Goal: Transaction & Acquisition: Purchase product/service

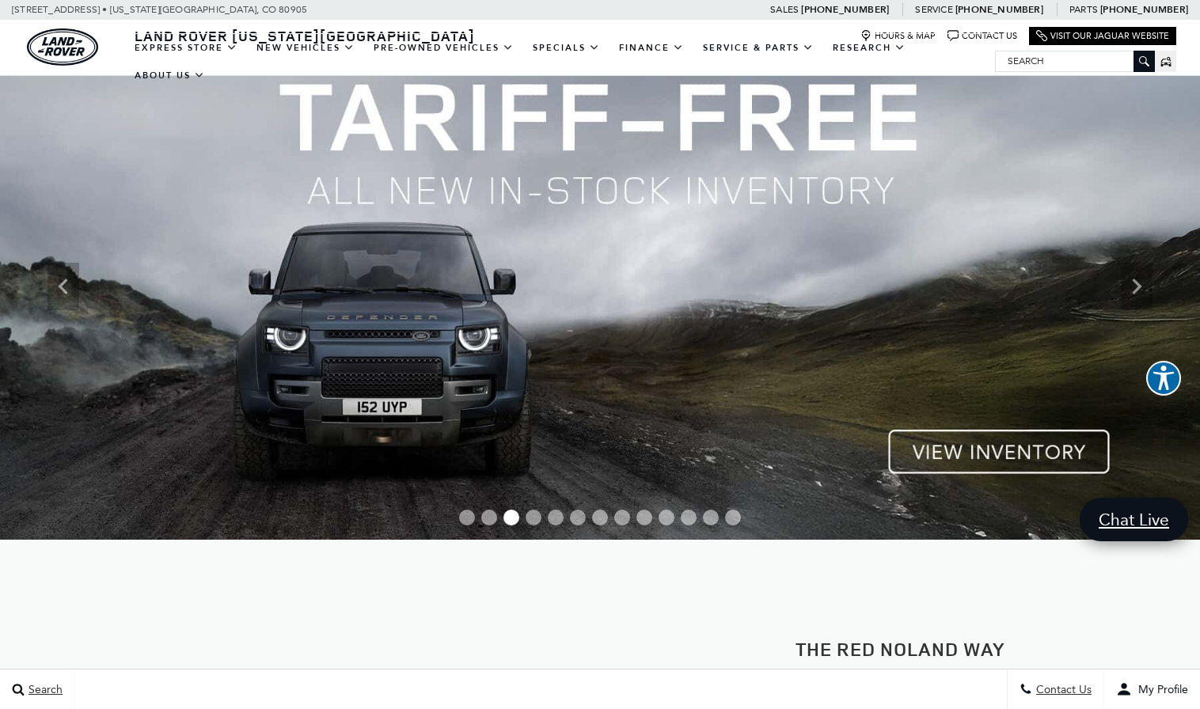
scroll to position [49, 0]
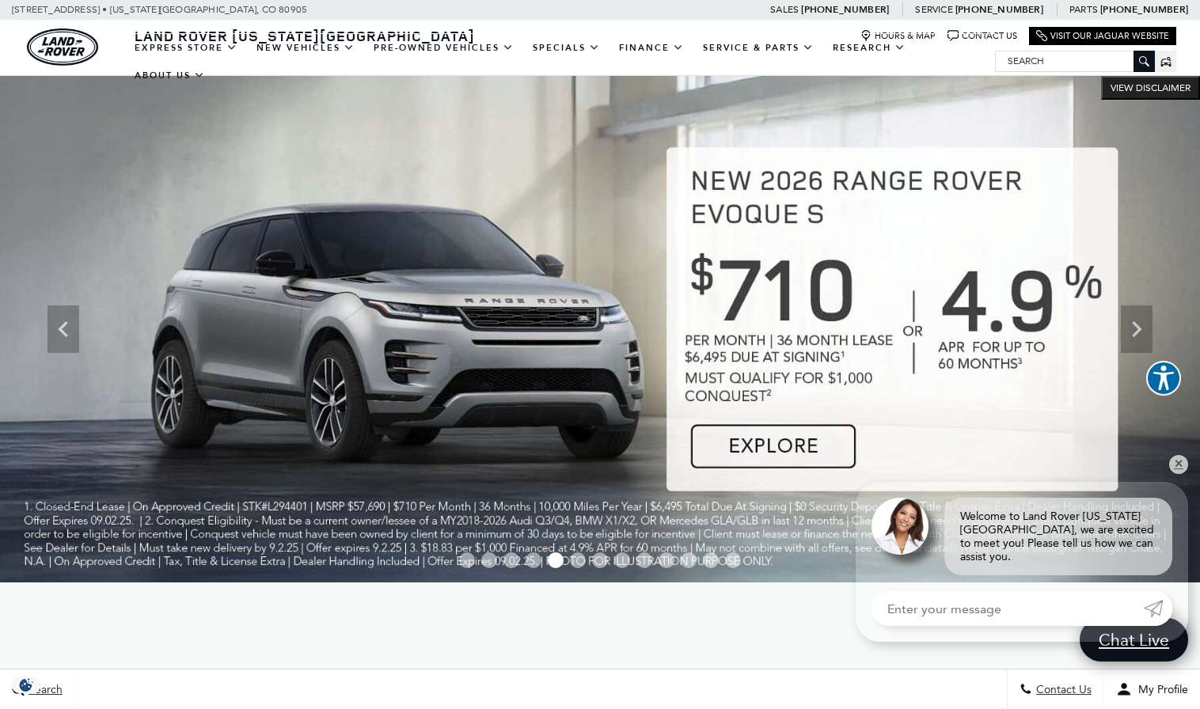
scroll to position [0, 0]
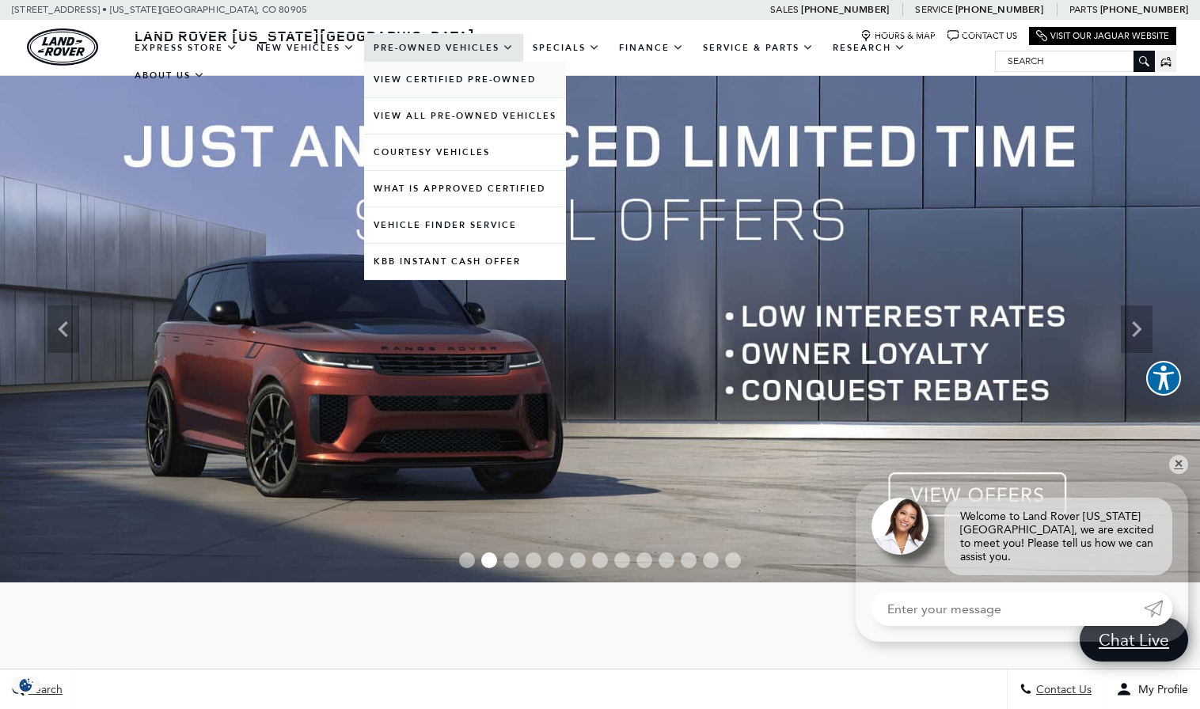
click at [423, 86] on link "View Certified Pre-Owned" at bounding box center [465, 80] width 202 height 36
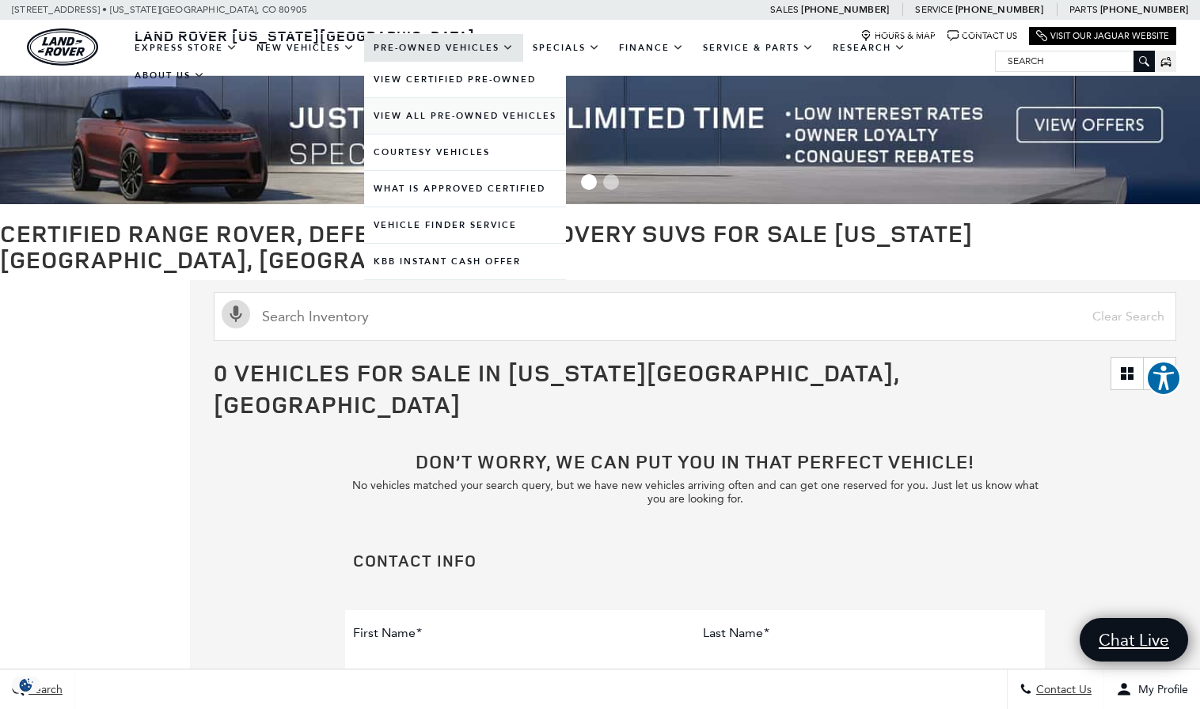
click at [431, 134] on link "View All Pre-Owned Vehicles" at bounding box center [465, 116] width 202 height 36
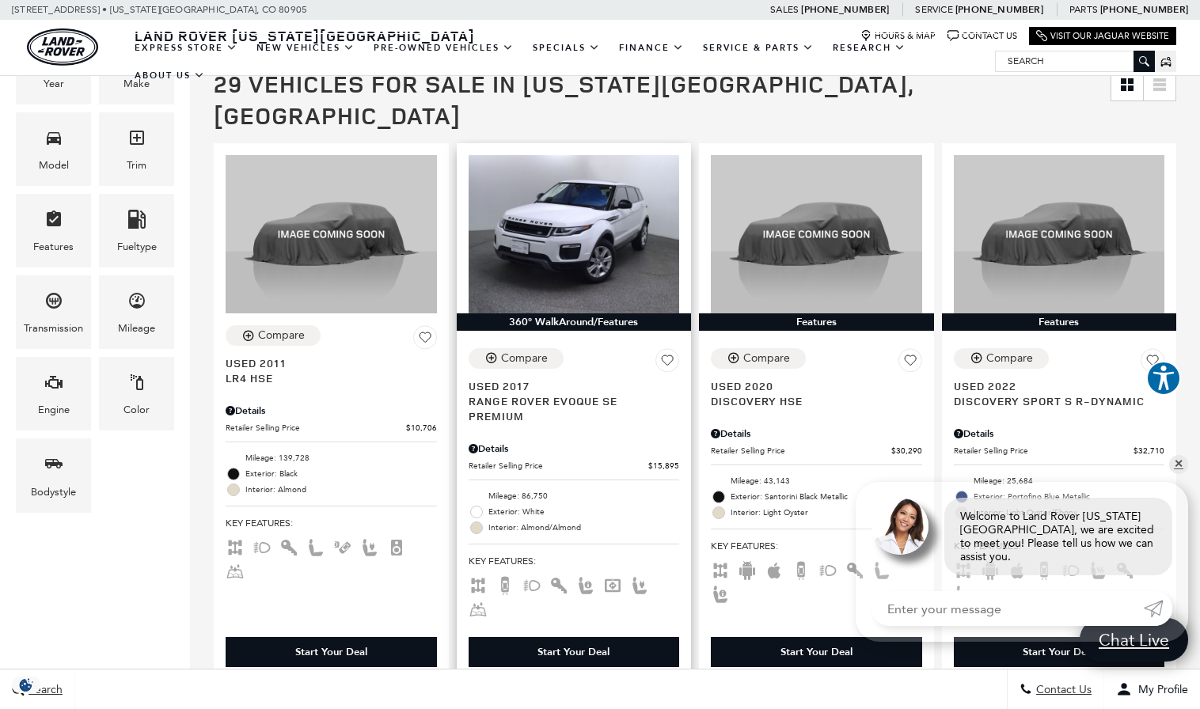
scroll to position [324, 0]
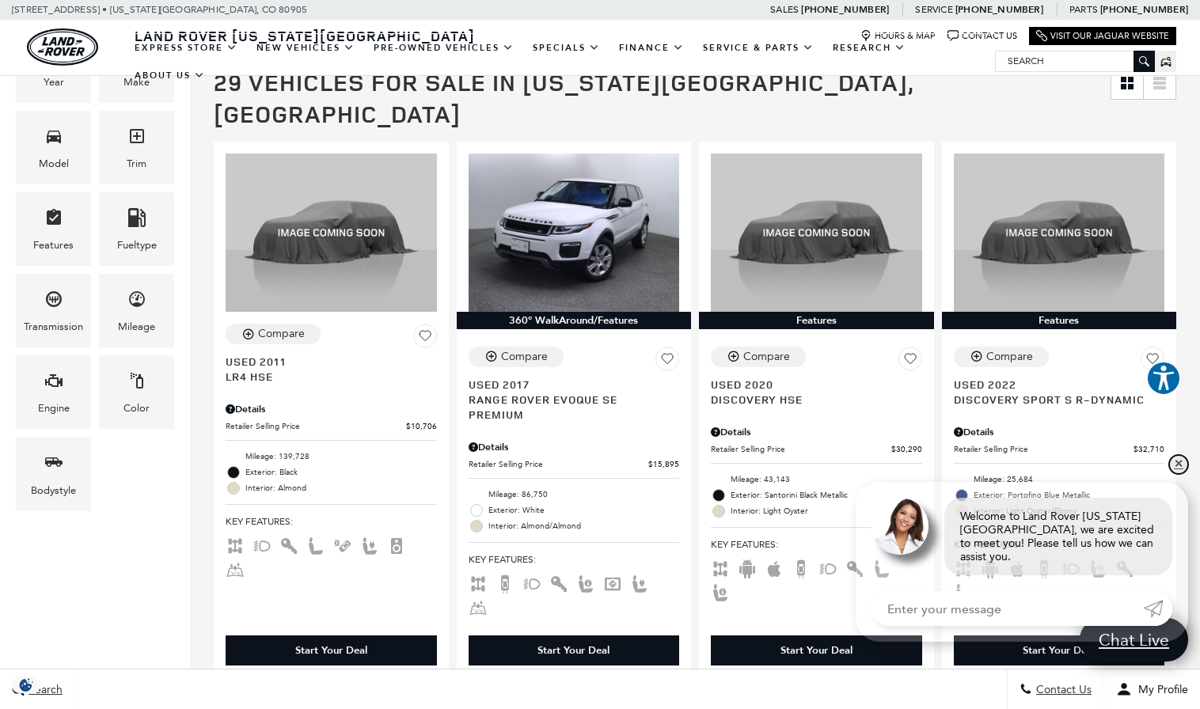
click at [1176, 474] on link "✕" at bounding box center [1178, 464] width 19 height 19
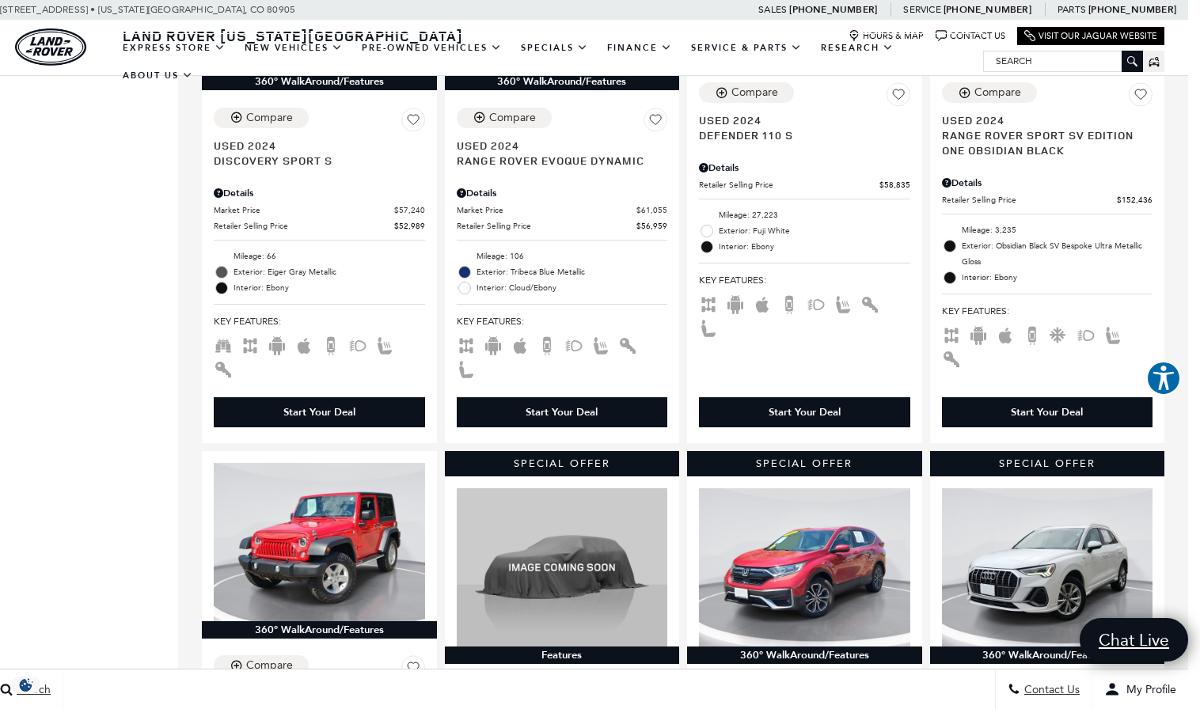
scroll to position [1711, 12]
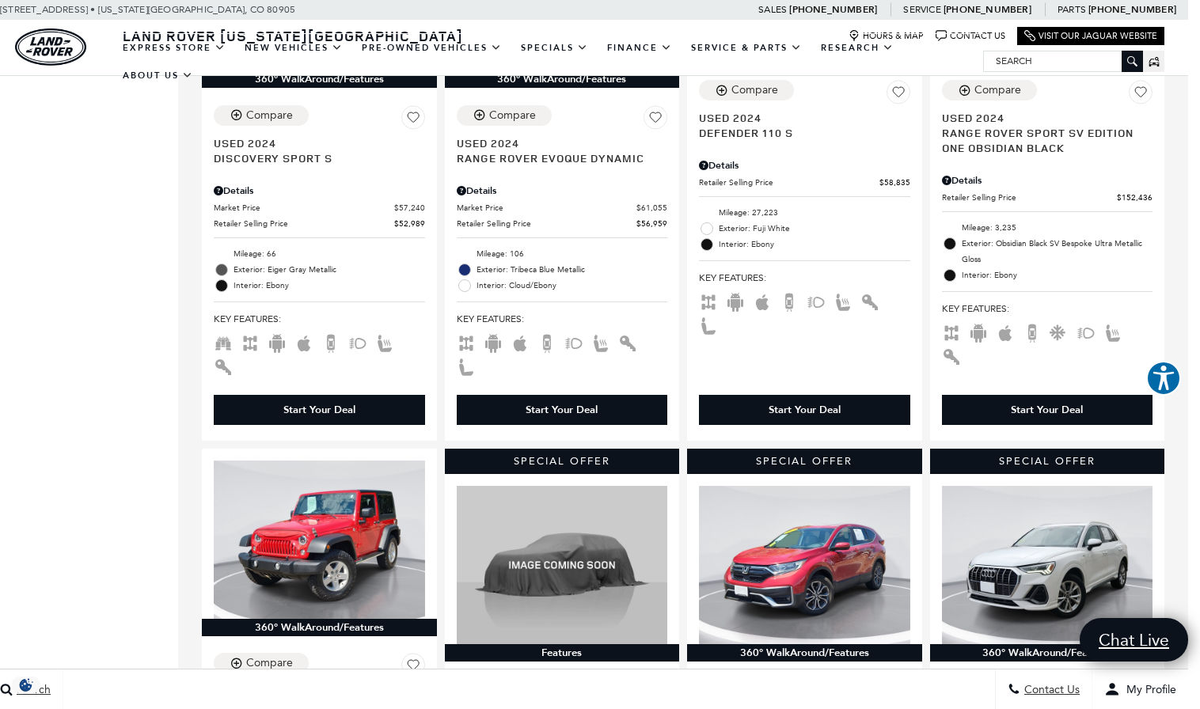
click at [1172, 475] on div "Compare Used 2011 LR4 HSE Details Dealer Handling $689 Retailer Selling Price $…" at bounding box center [683, 155] width 1010 height 2810
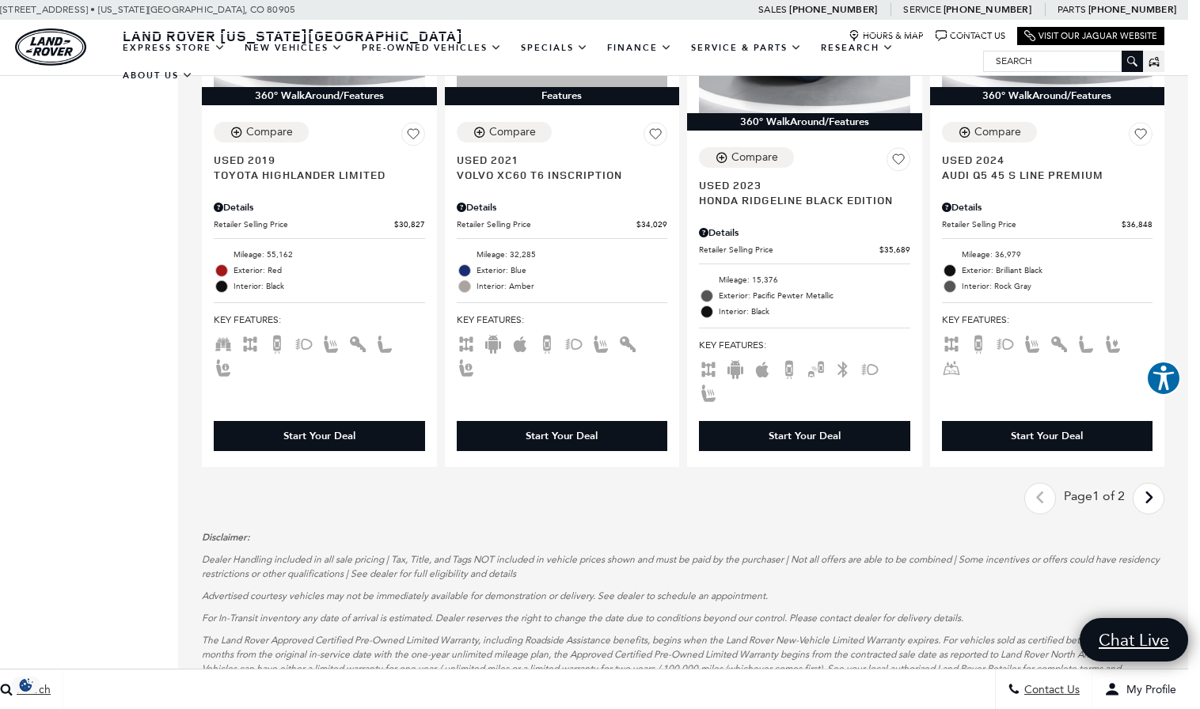
scroll to position [2804, 12]
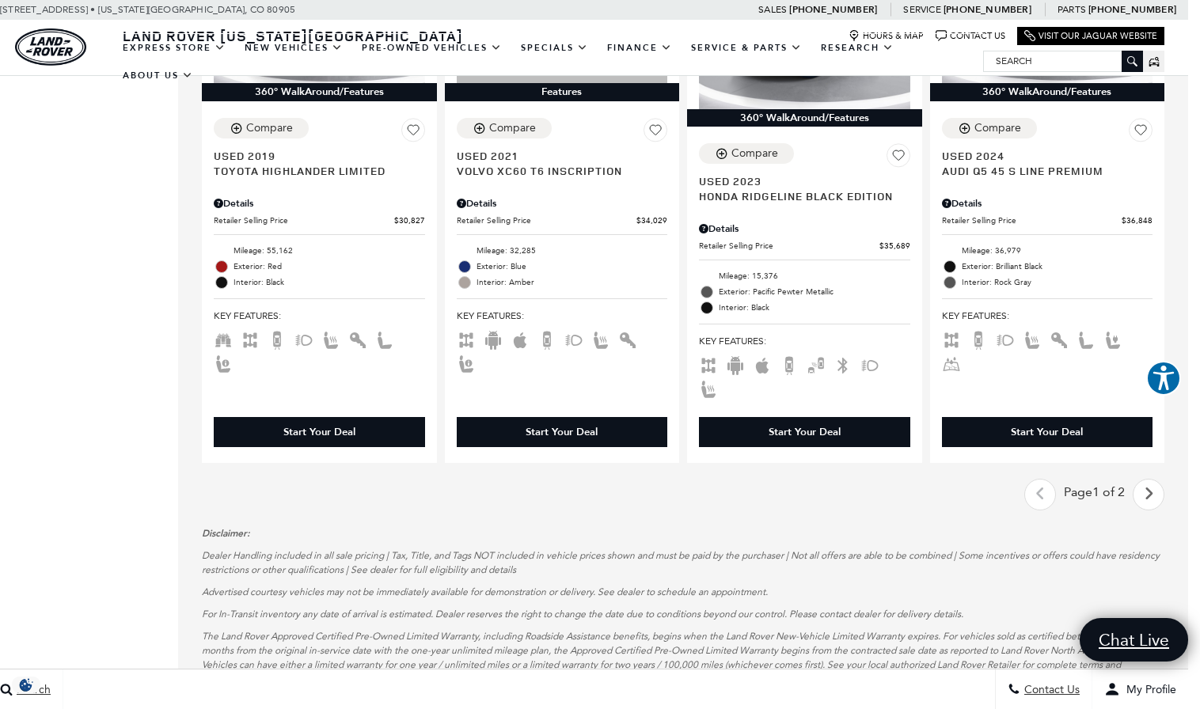
click at [1144, 507] on icon "next page" at bounding box center [1149, 493] width 10 height 25
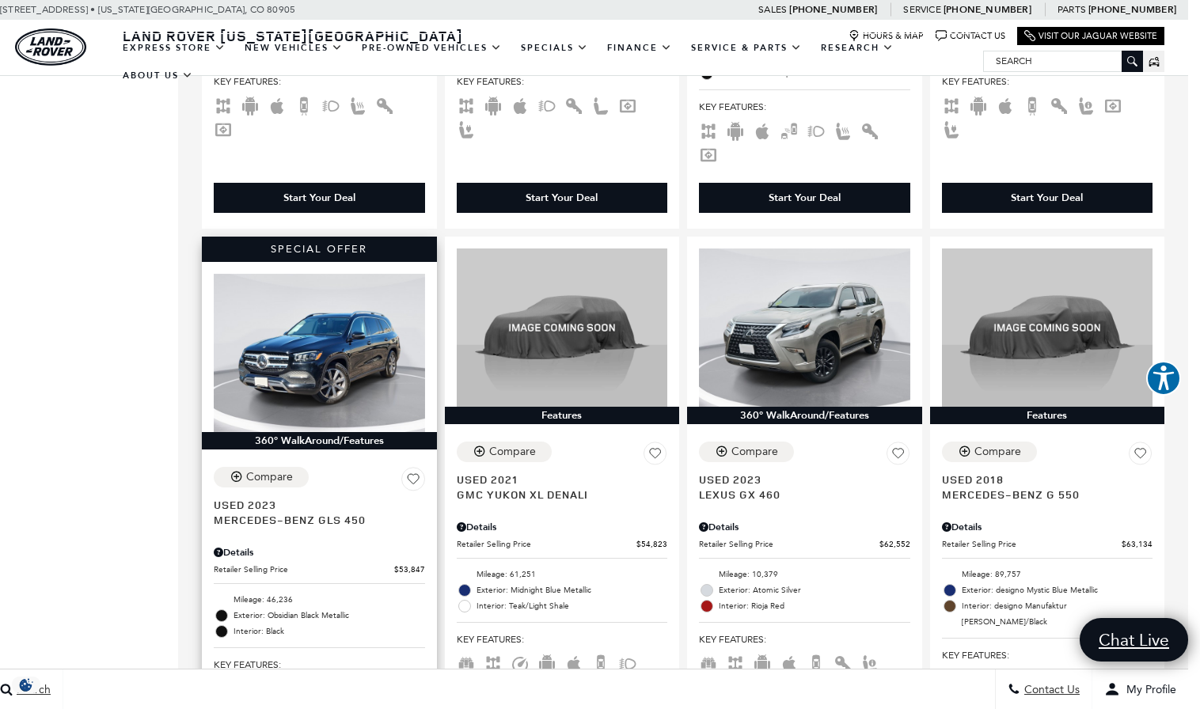
scroll to position [790, 12]
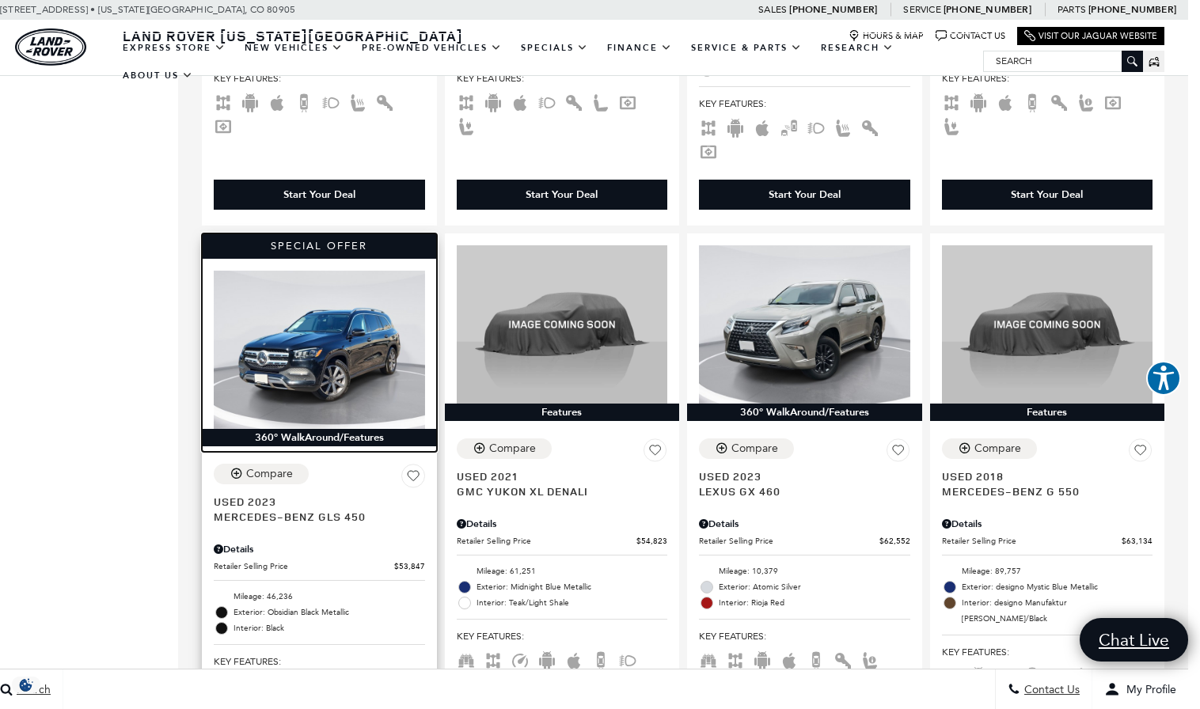
click at [395, 356] on img at bounding box center [319, 350] width 211 height 158
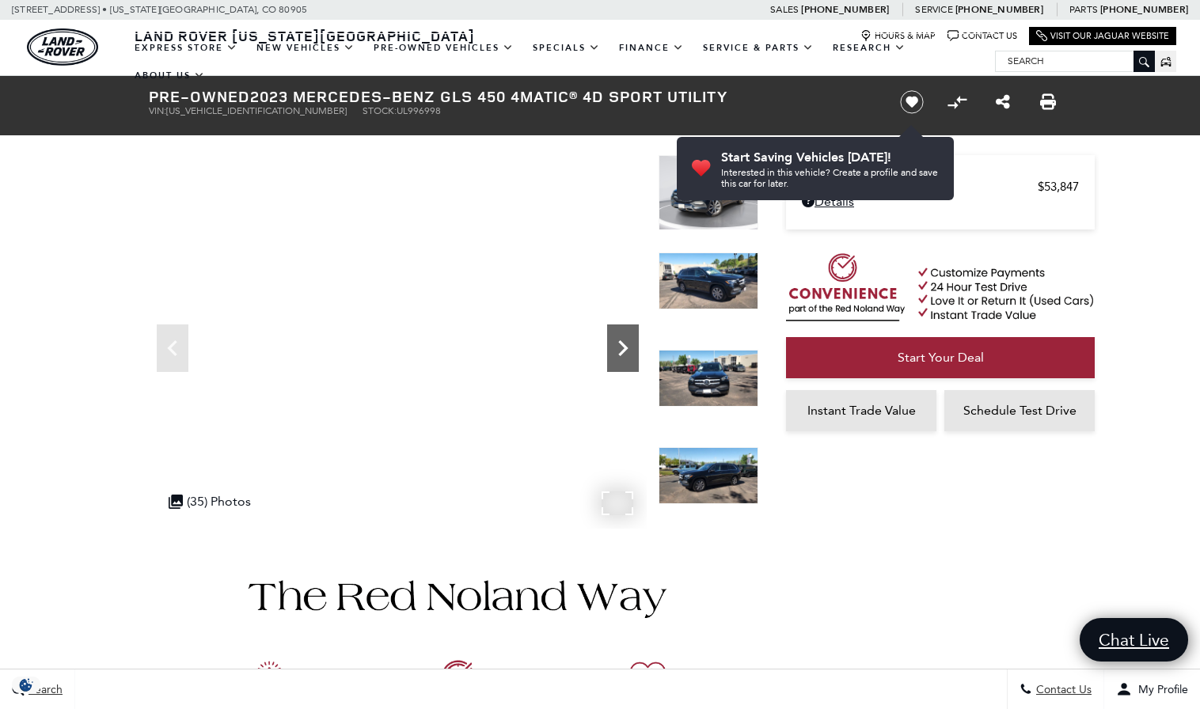
click at [617, 345] on icon "Next" at bounding box center [623, 348] width 32 height 32
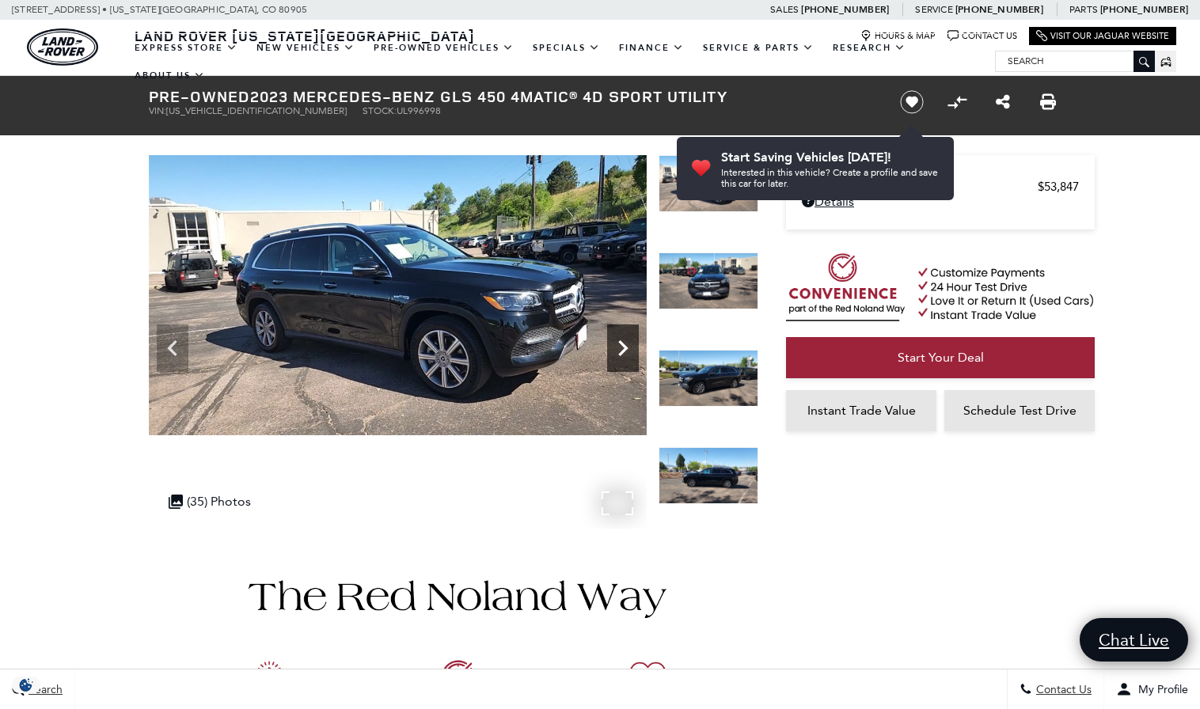
click at [621, 346] on icon "Next" at bounding box center [623, 348] width 32 height 32
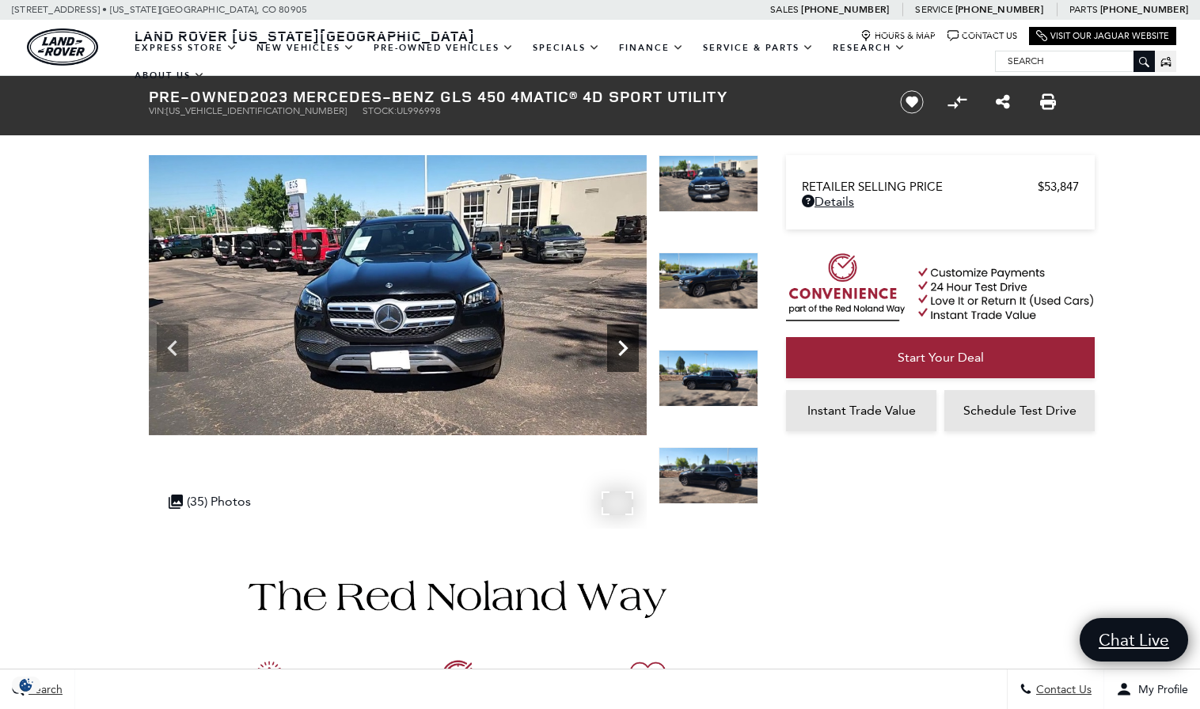
click at [621, 346] on icon "Next" at bounding box center [623, 348] width 32 height 32
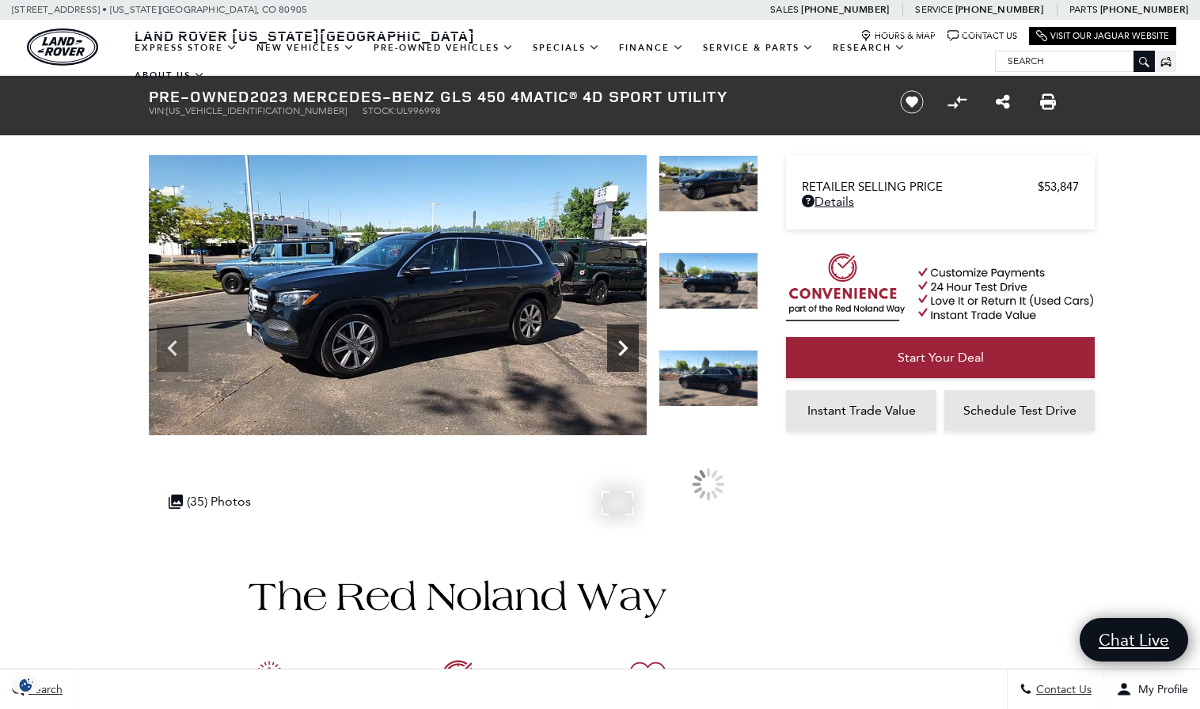
click at [621, 346] on icon "Next" at bounding box center [623, 348] width 32 height 32
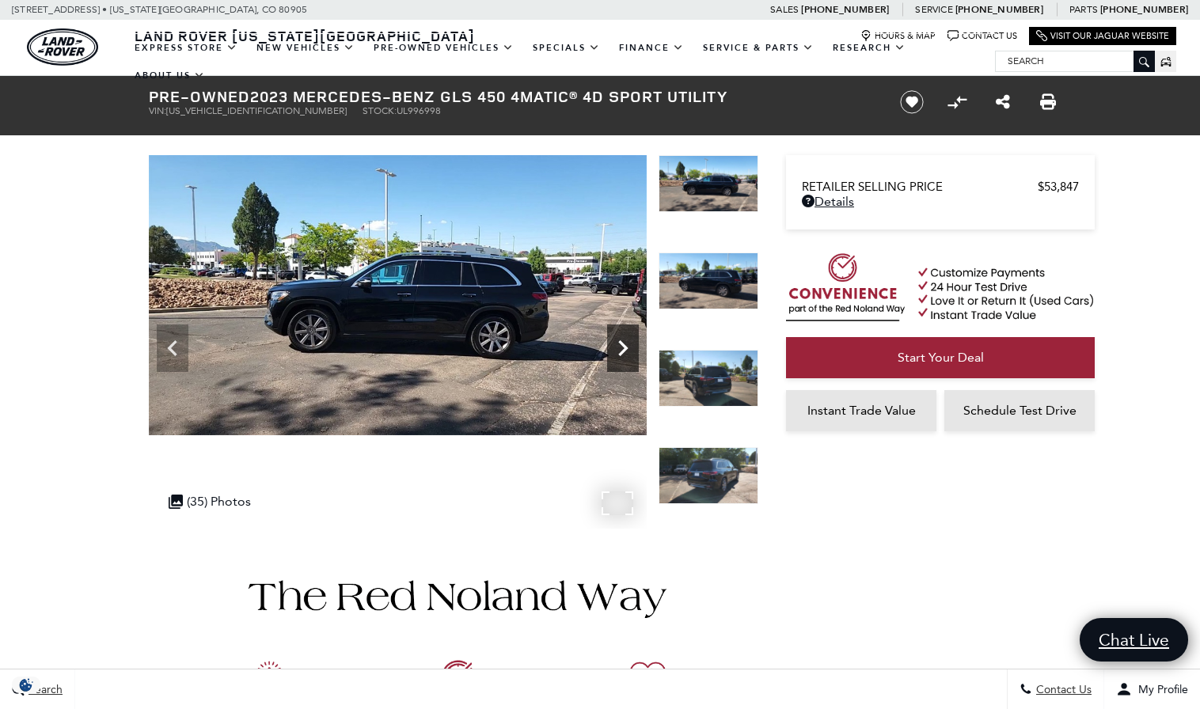
click at [622, 348] on icon "Next" at bounding box center [623, 348] width 32 height 32
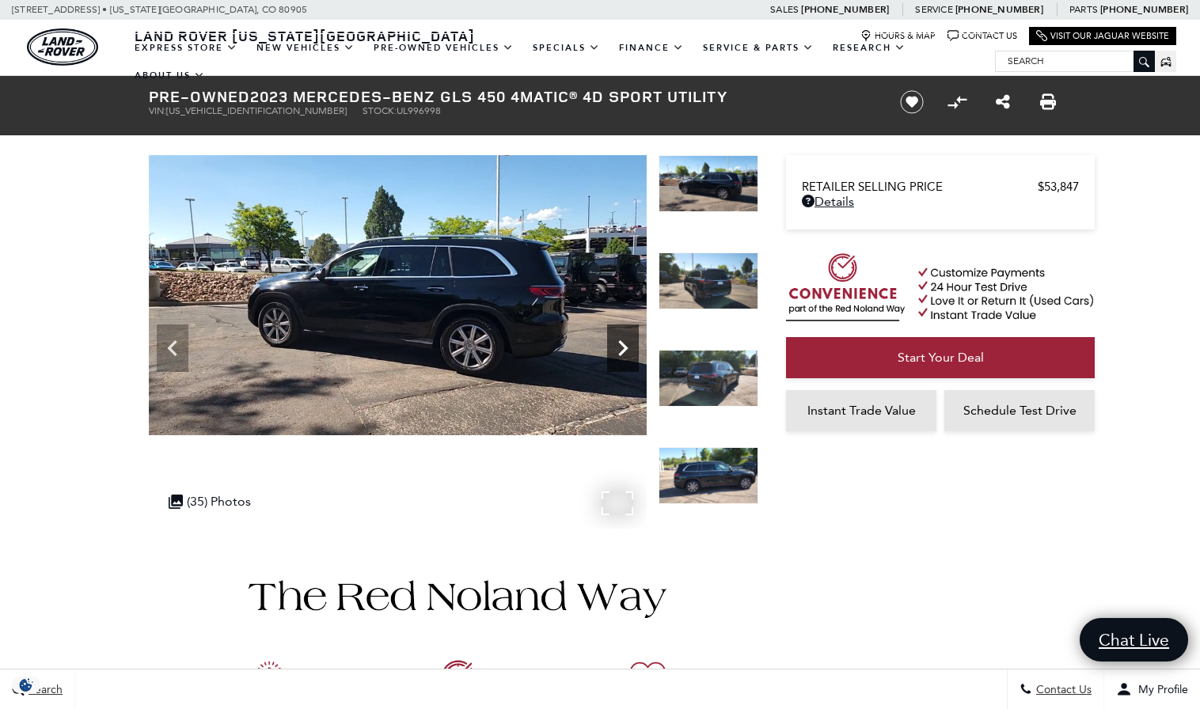
click at [622, 348] on icon "Next" at bounding box center [623, 348] width 32 height 32
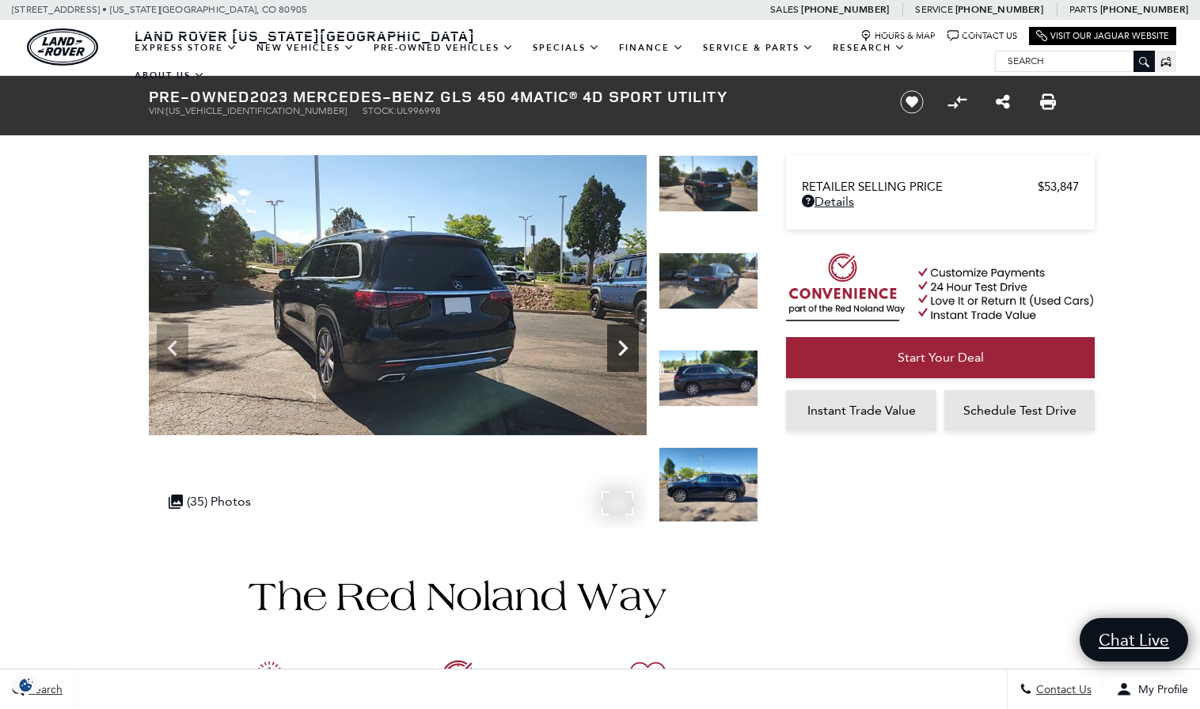
click at [622, 348] on icon "Next" at bounding box center [623, 348] width 32 height 32
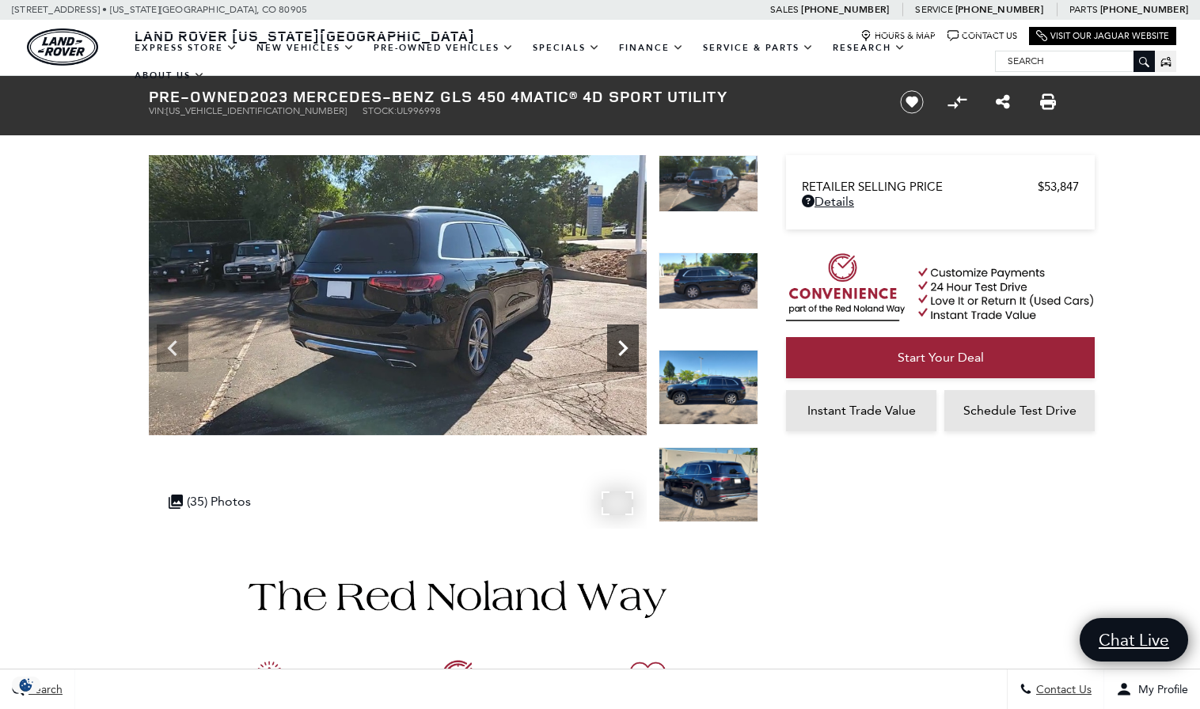
click at [622, 348] on icon "Next" at bounding box center [623, 348] width 32 height 32
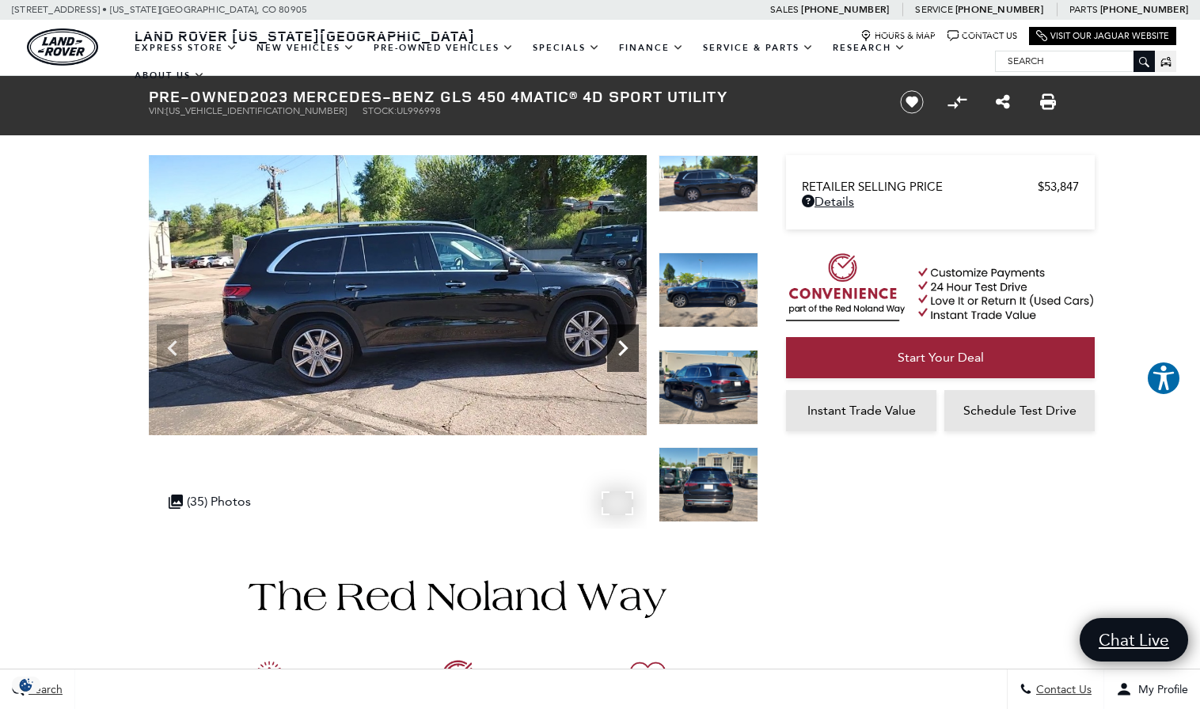
click at [622, 349] on icon "Next" at bounding box center [623, 348] width 32 height 32
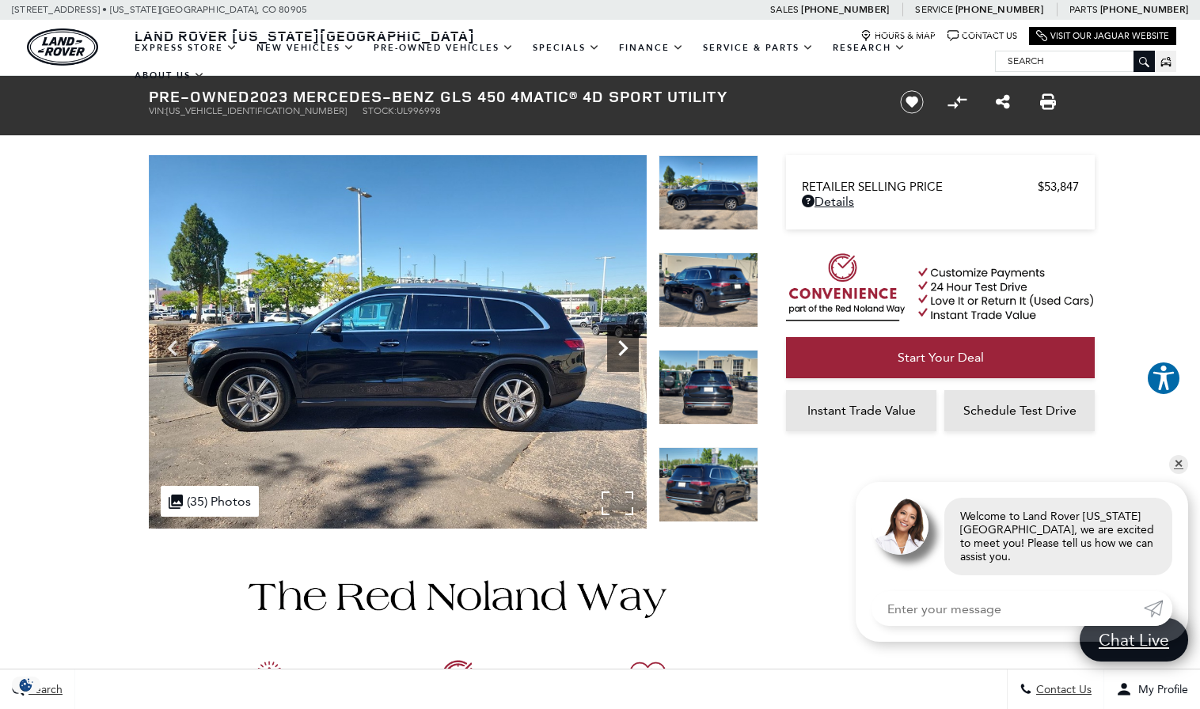
click at [622, 350] on icon "Next" at bounding box center [623, 348] width 32 height 32
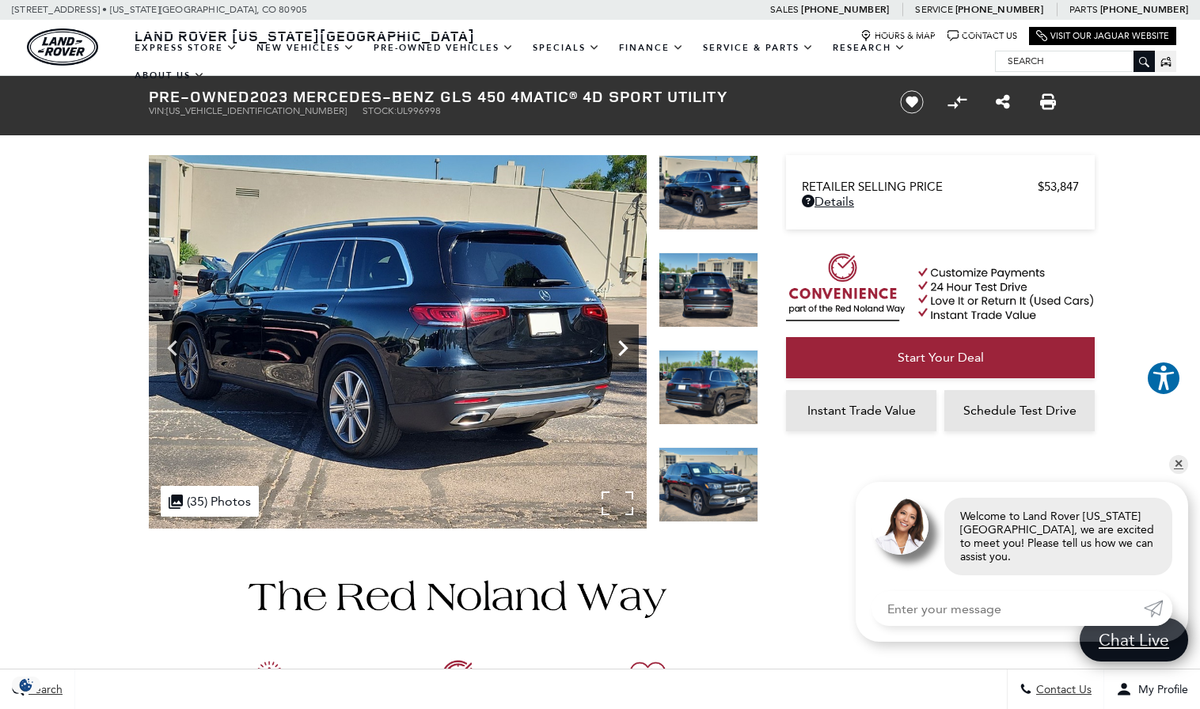
click at [621, 353] on icon "Next" at bounding box center [622, 348] width 9 height 16
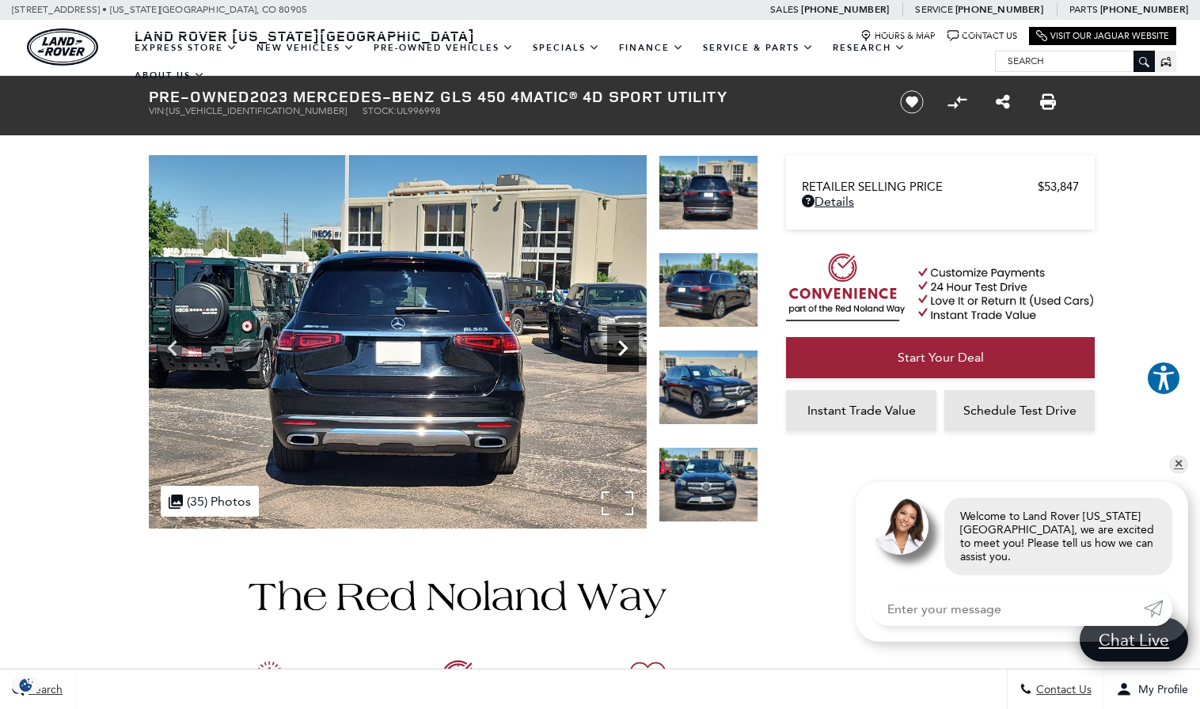
click at [621, 353] on icon "Next" at bounding box center [622, 348] width 9 height 16
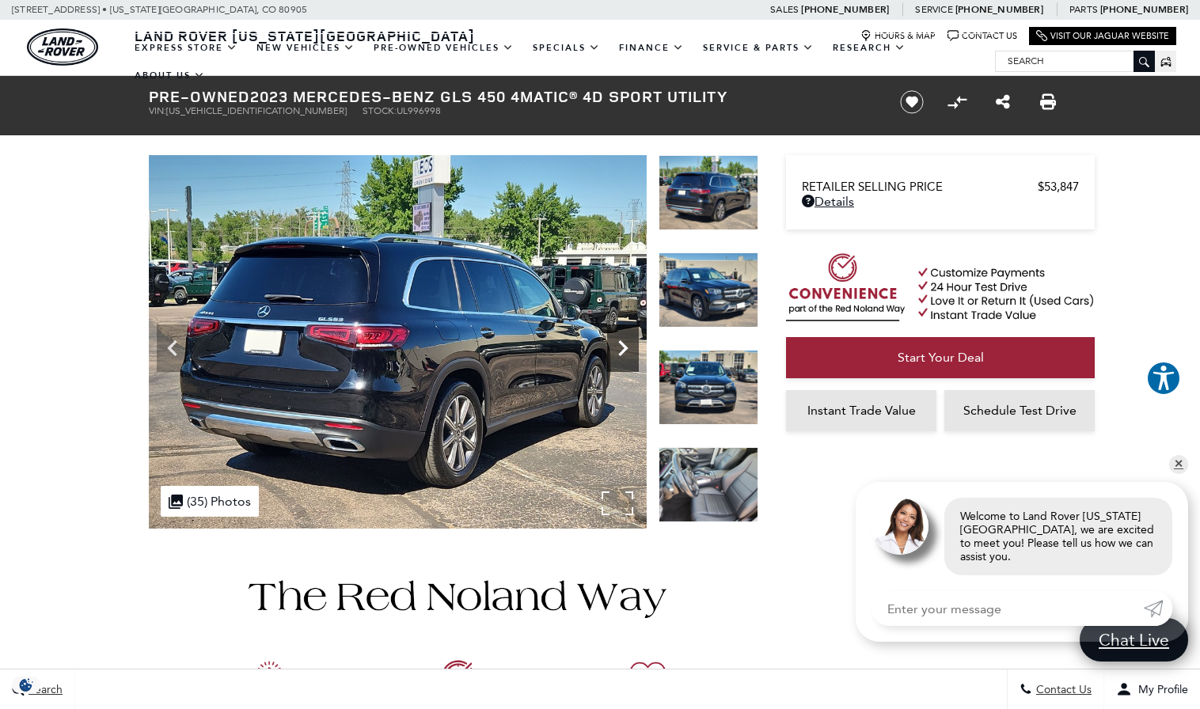
click at [621, 353] on icon "Next" at bounding box center [622, 348] width 9 height 16
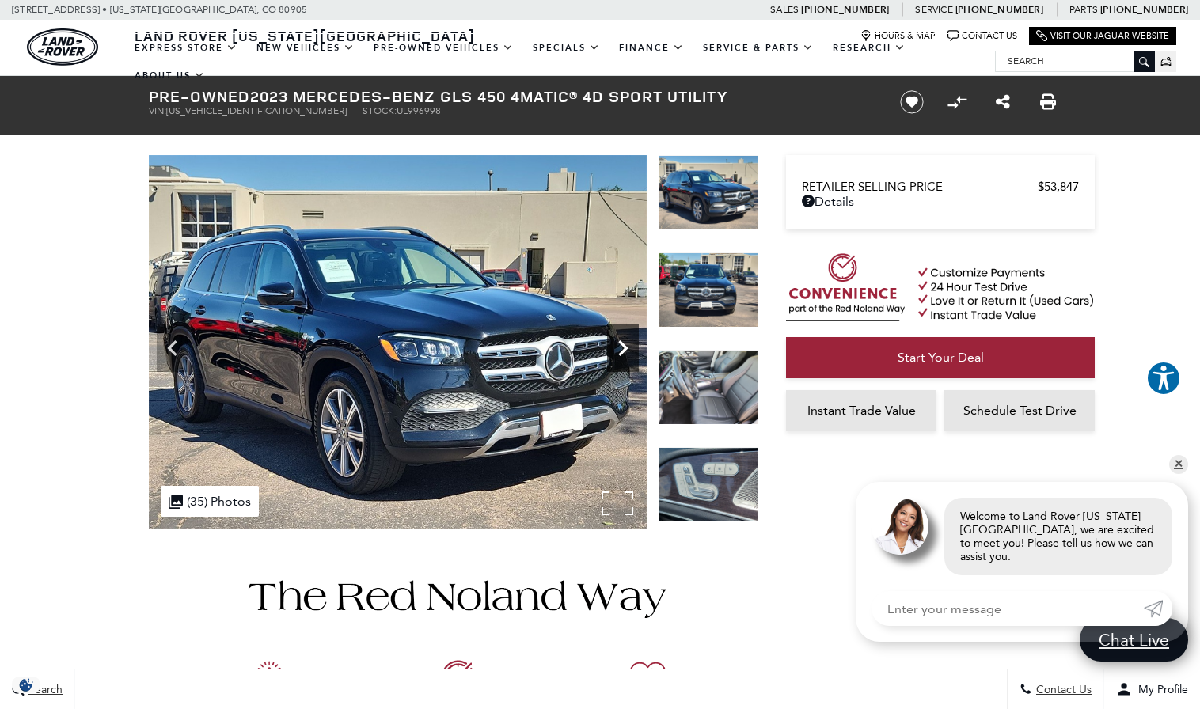
click at [621, 353] on icon "Next" at bounding box center [622, 348] width 9 height 16
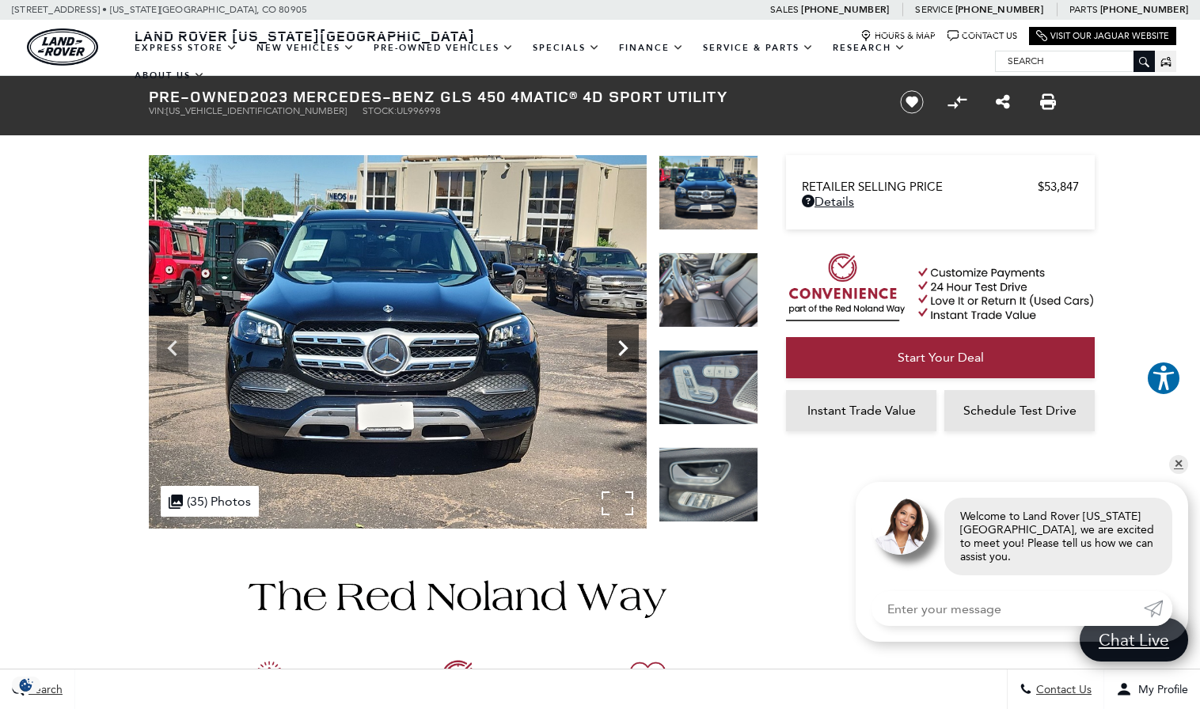
click at [621, 353] on icon "Next" at bounding box center [622, 348] width 9 height 16
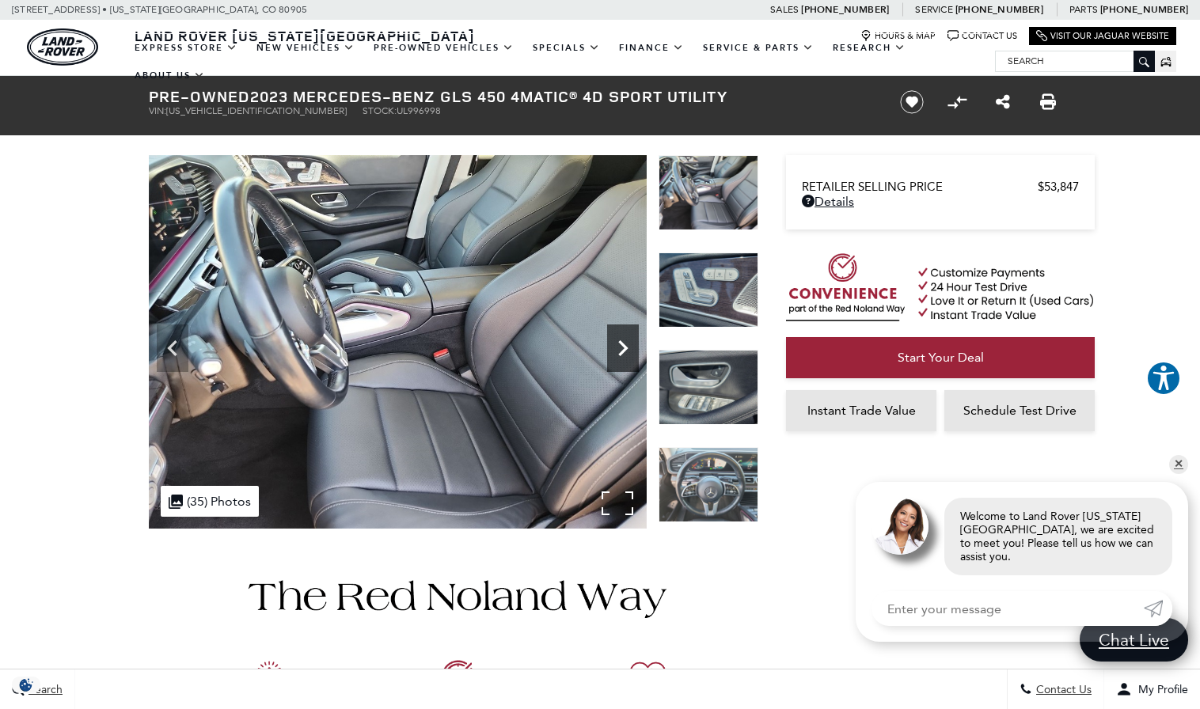
click at [621, 353] on icon "Next" at bounding box center [622, 348] width 9 height 16
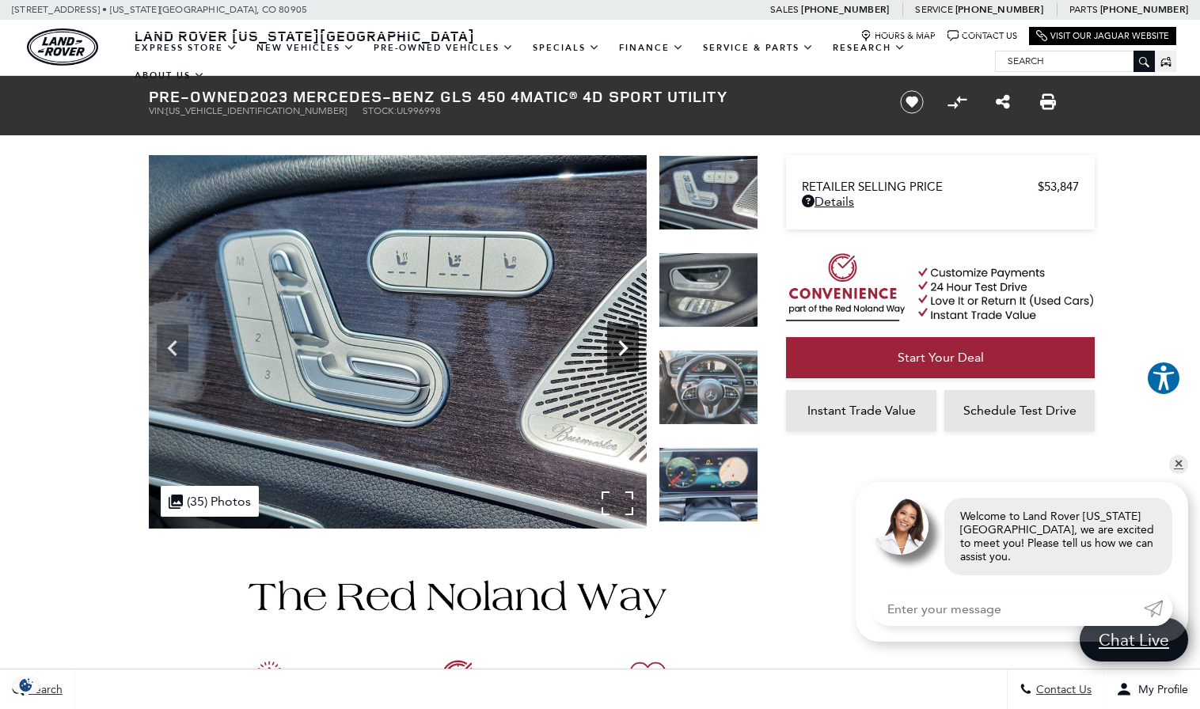
click at [621, 353] on icon "Next" at bounding box center [622, 348] width 9 height 16
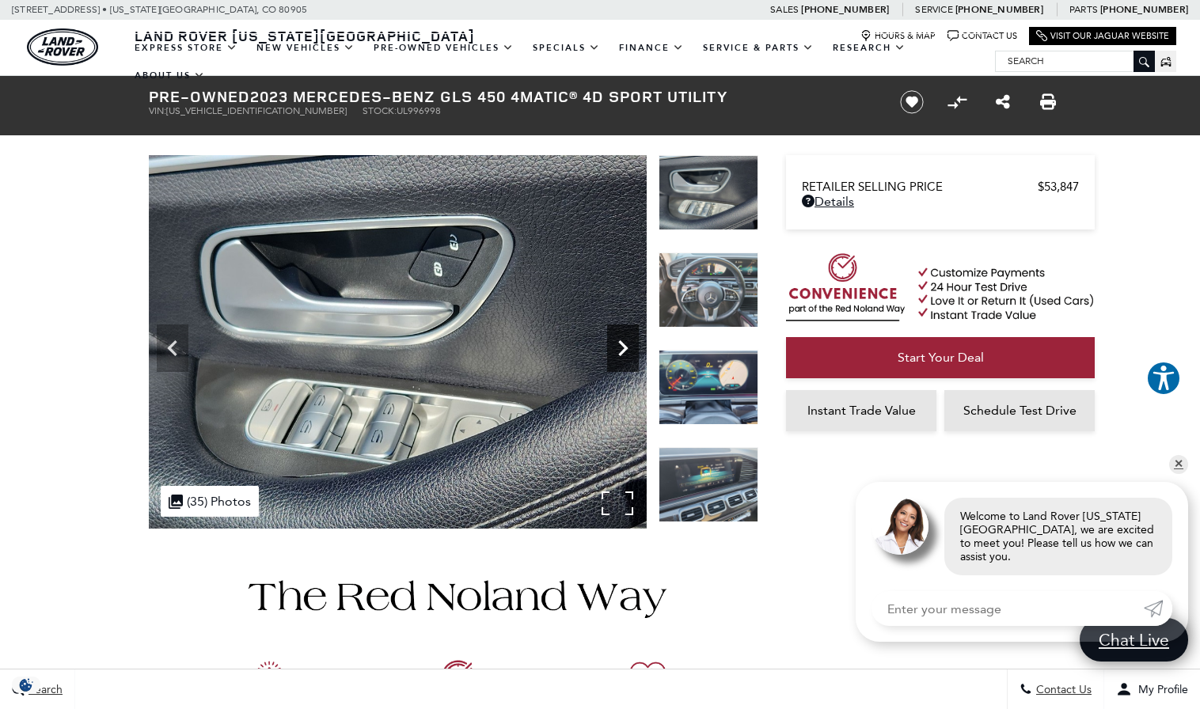
click at [621, 353] on icon "Next" at bounding box center [622, 348] width 9 height 16
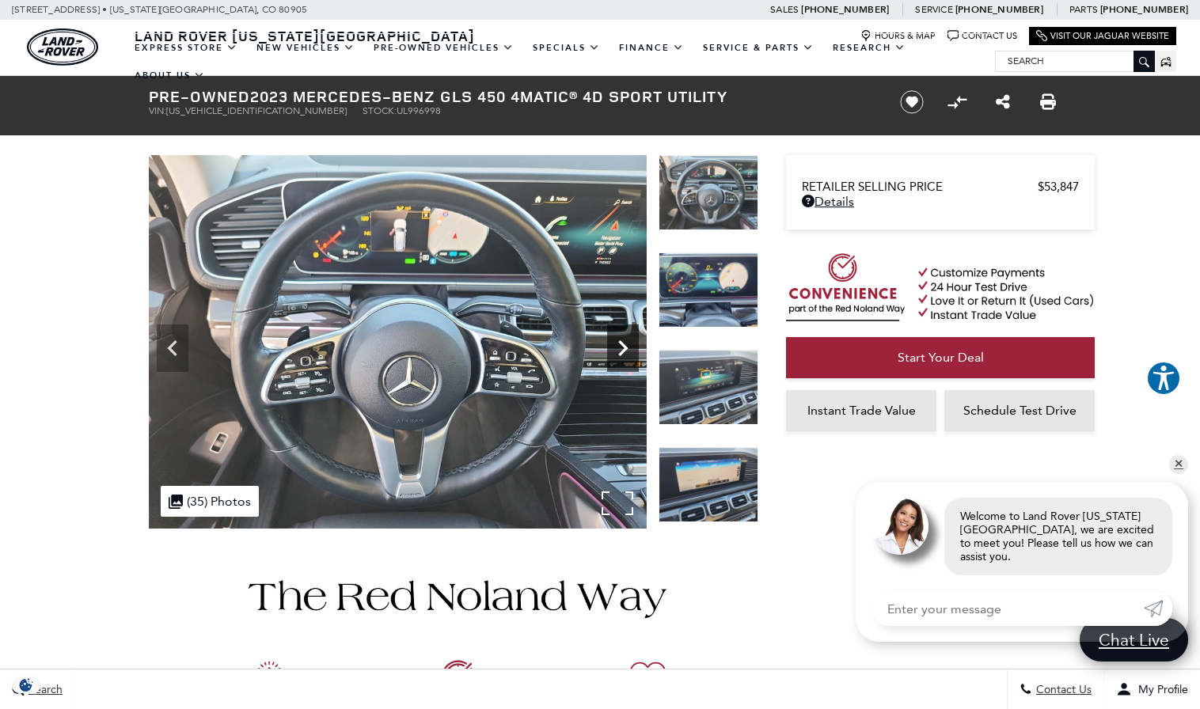
click at [621, 353] on icon "Next" at bounding box center [622, 348] width 9 height 16
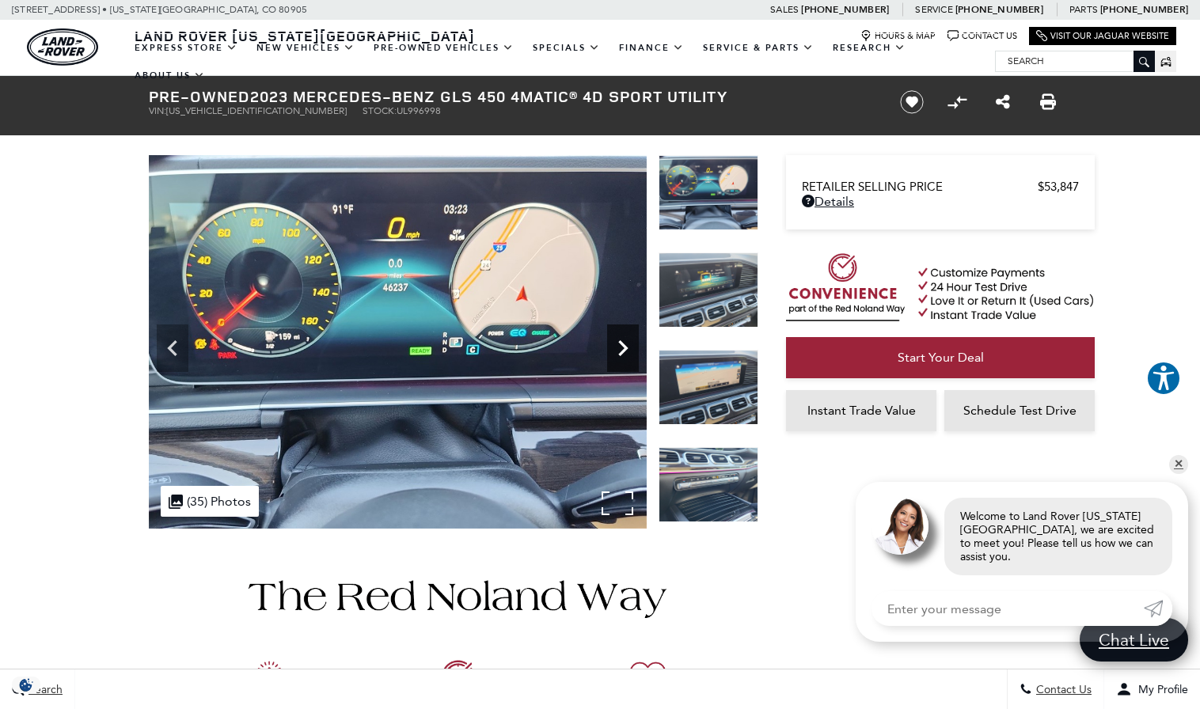
click at [621, 353] on icon "Next" at bounding box center [622, 348] width 9 height 16
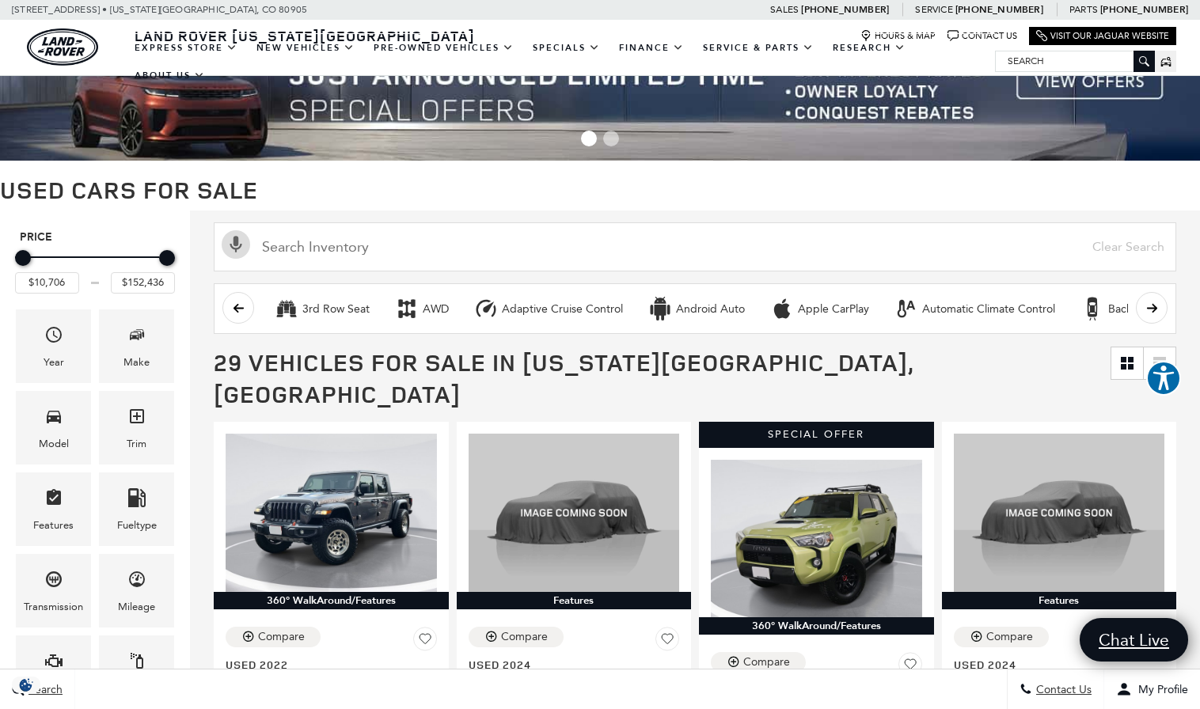
scroll to position [42, 0]
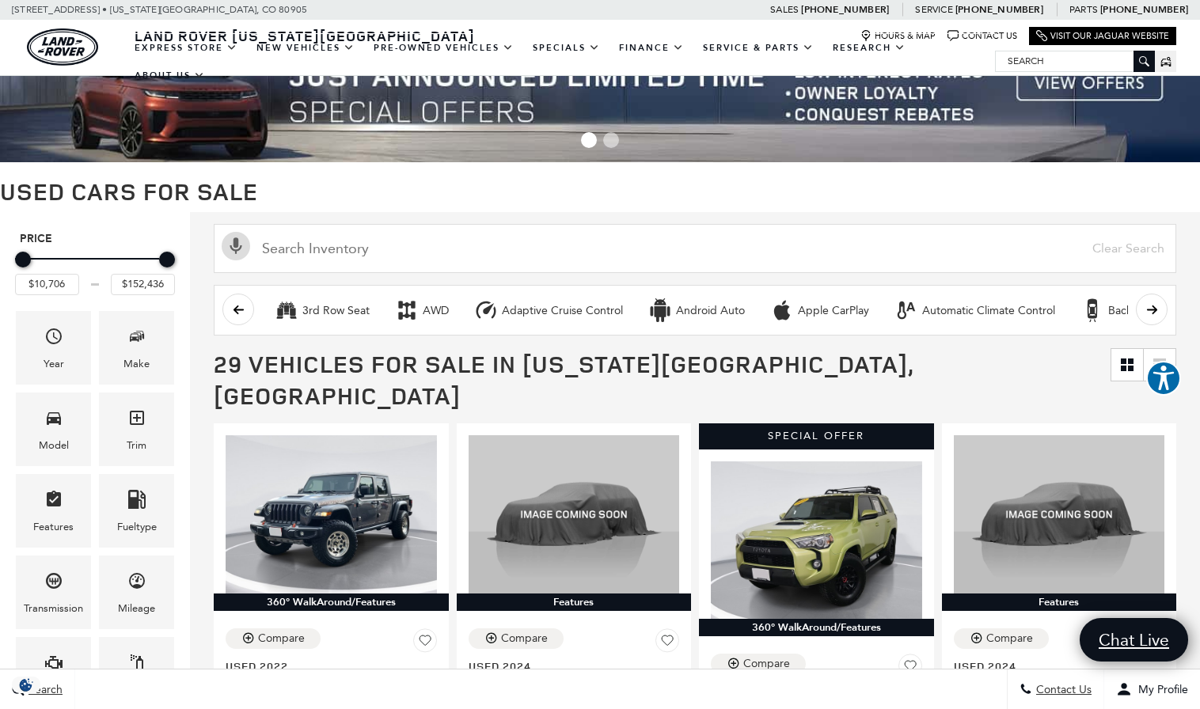
click at [220, 309] on div "3rd Row Seat AWD Adaptive Cruise Control Android Auto Apple CarPlay Automatic C…" at bounding box center [695, 310] width 962 height 51
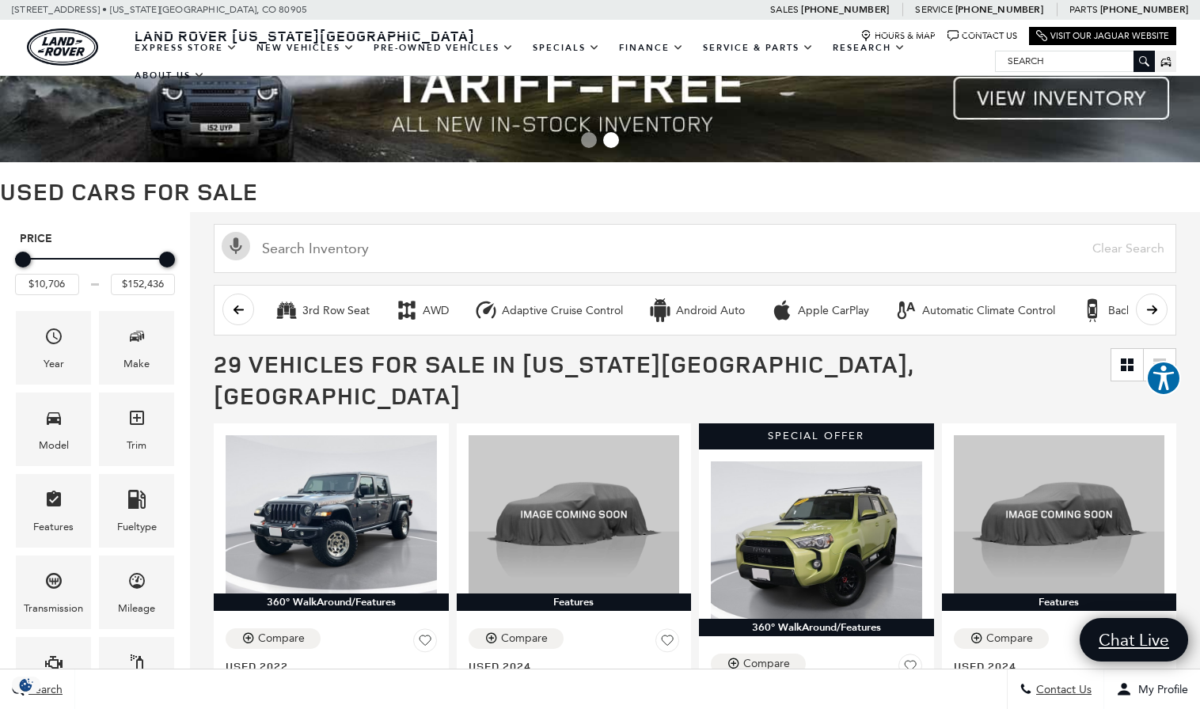
click at [235, 309] on icon "scroll left" at bounding box center [238, 310] width 10 height 9
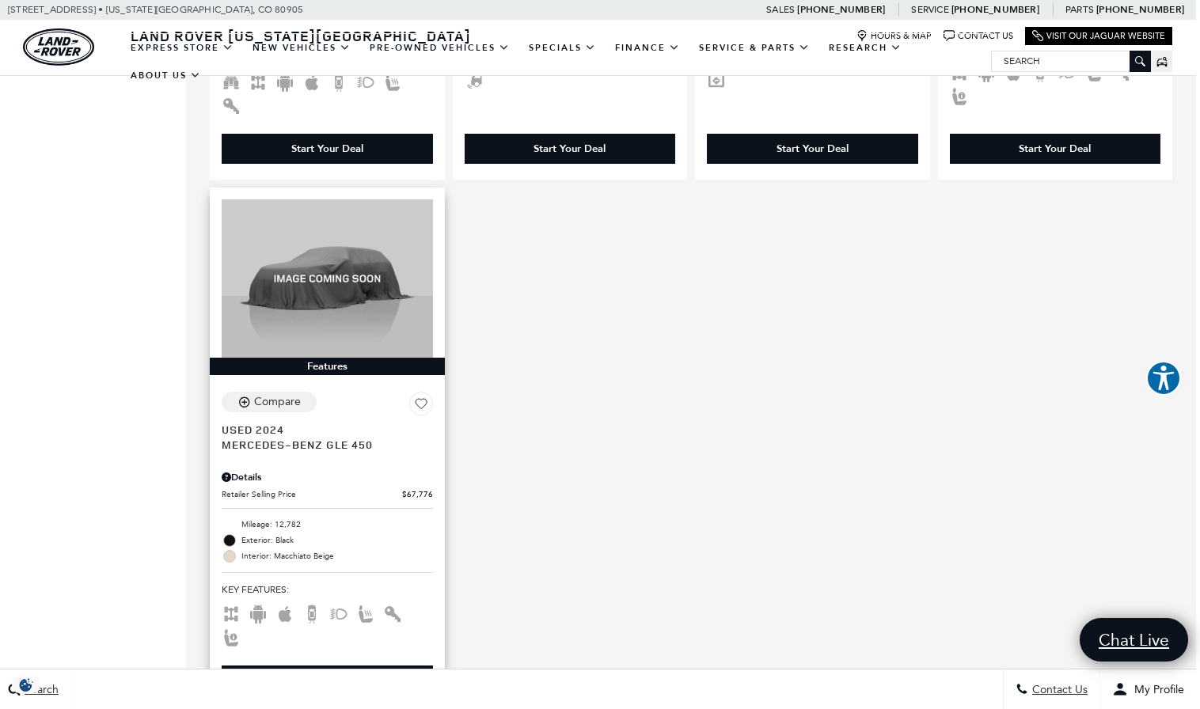
scroll to position [1418, 5]
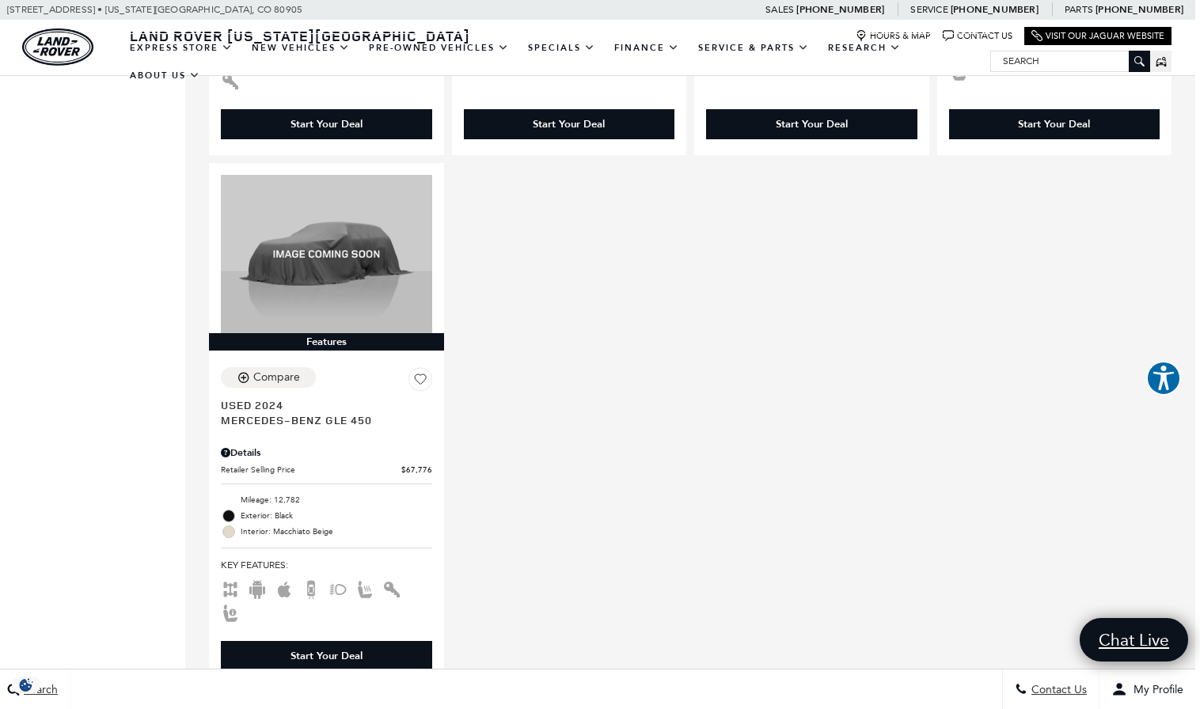
click at [124, 104] on div "Price $10,706 $152,436 Year Make Model Trim Features Fueltype Transmission Mile…" at bounding box center [90, 148] width 190 height 2625
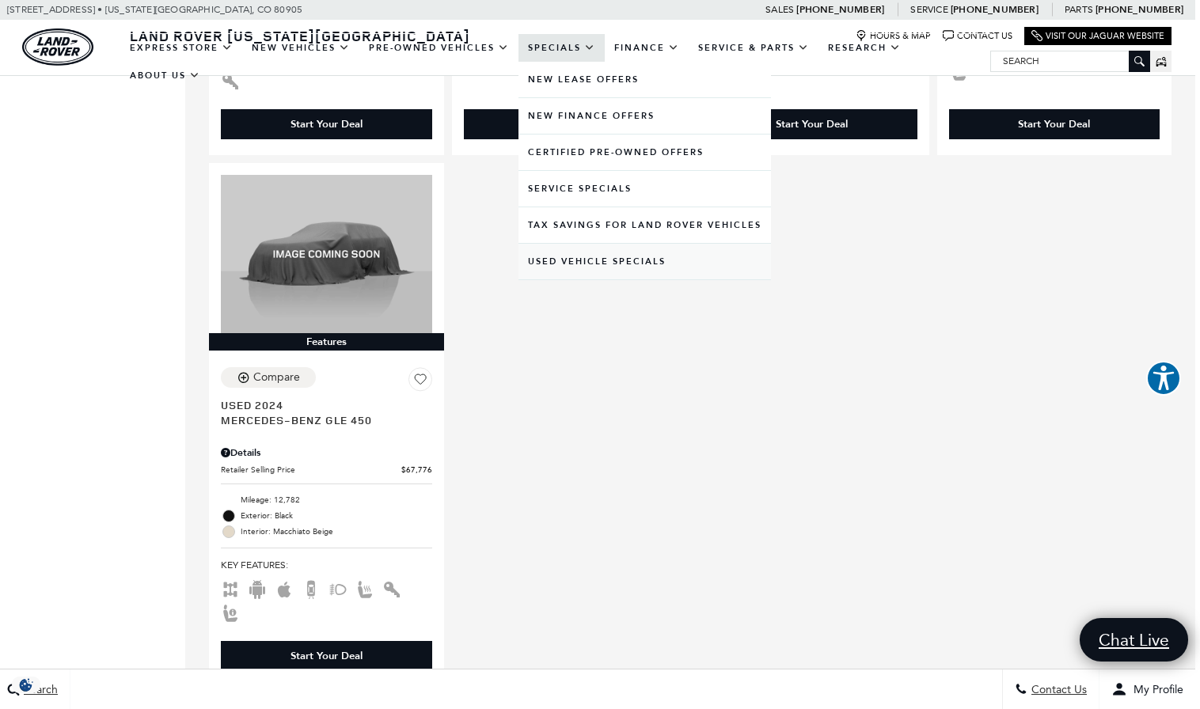
click at [581, 266] on link "Used Vehicle Specials" at bounding box center [644, 262] width 252 height 36
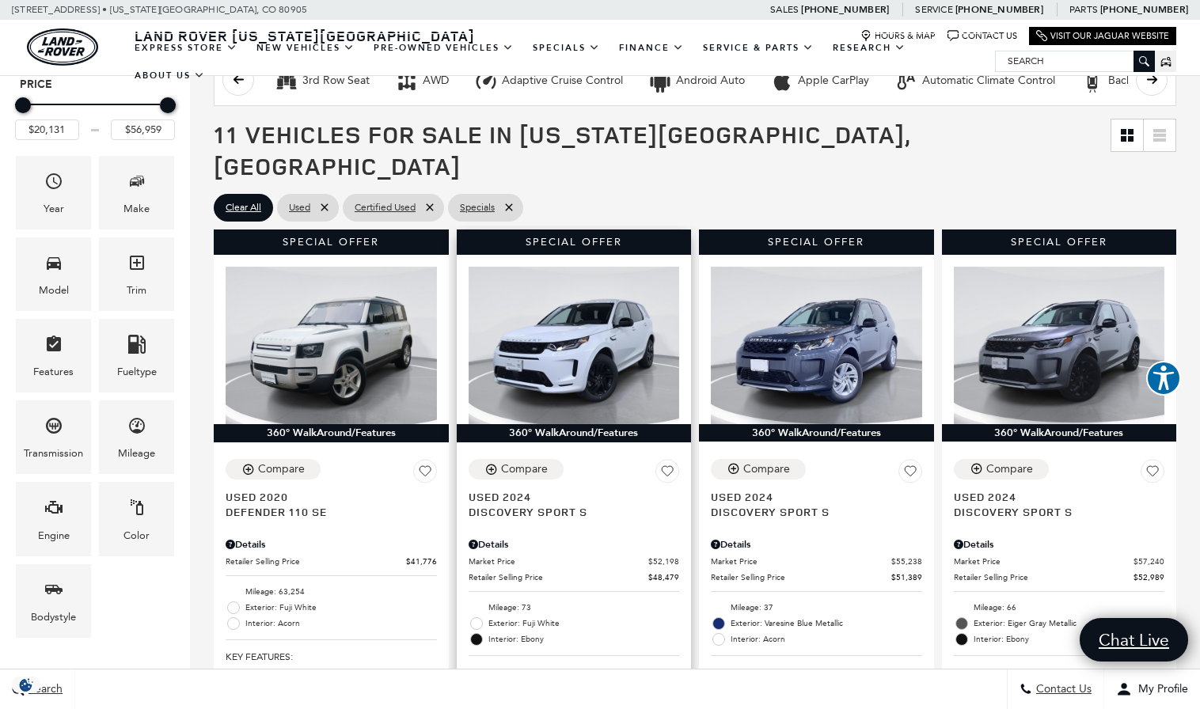
scroll to position [238, 0]
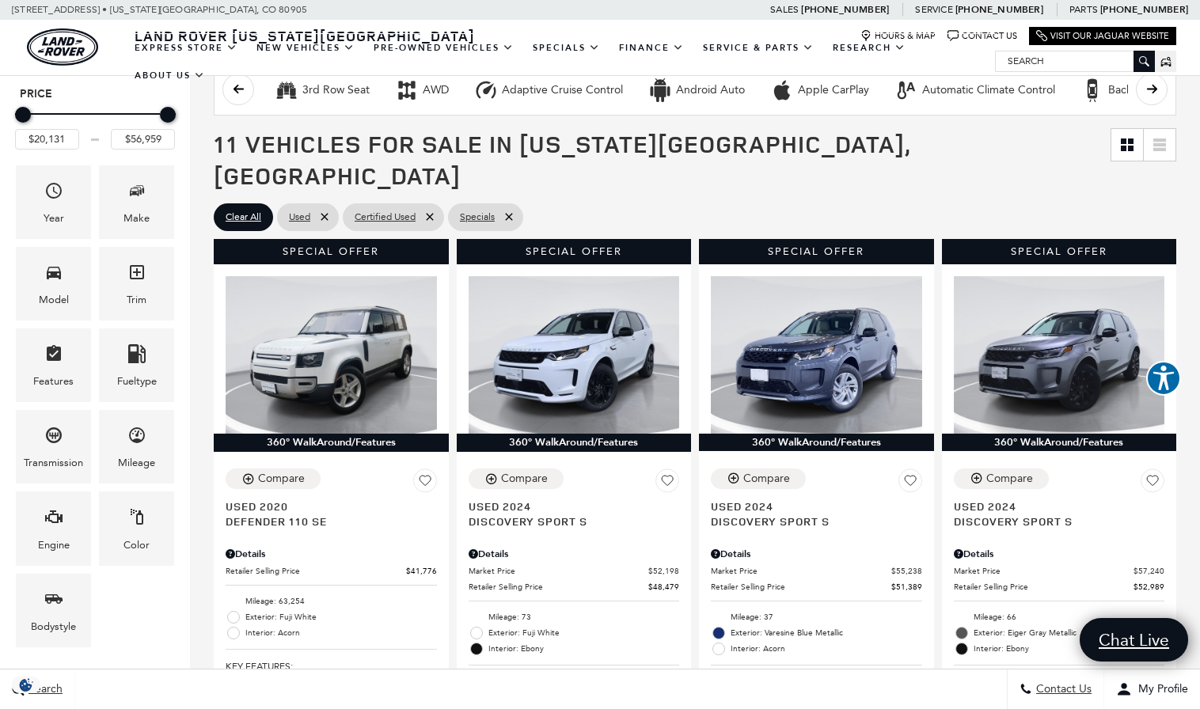
click at [1158, 146] on icon at bounding box center [1159, 145] width 13 height 13
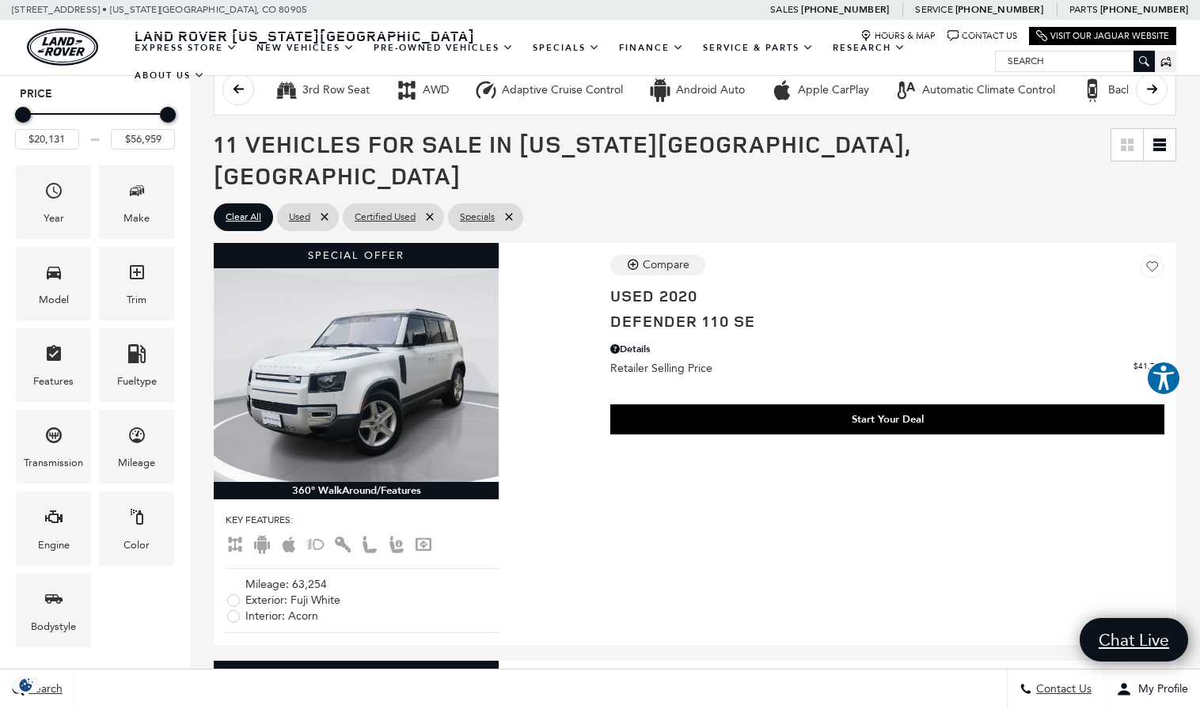
click at [1158, 146] on icon at bounding box center [1159, 145] width 13 height 13
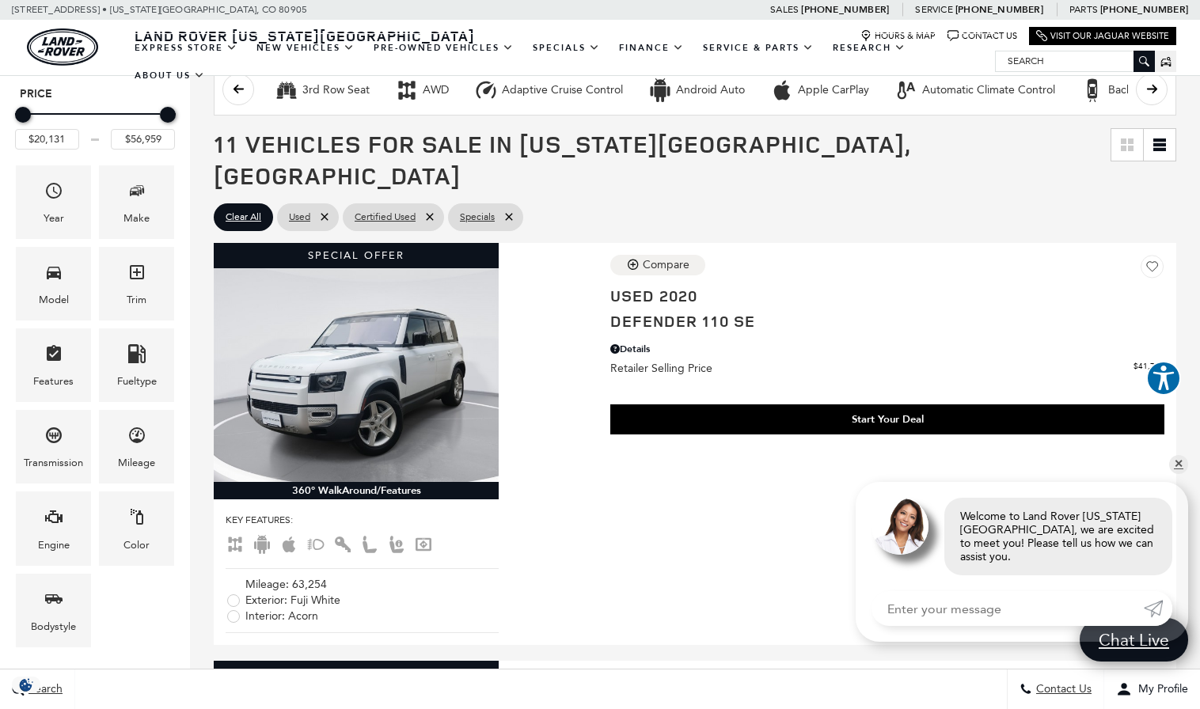
click at [1158, 146] on icon at bounding box center [1159, 145] width 13 height 13
click at [1119, 146] on link at bounding box center [1127, 145] width 32 height 32
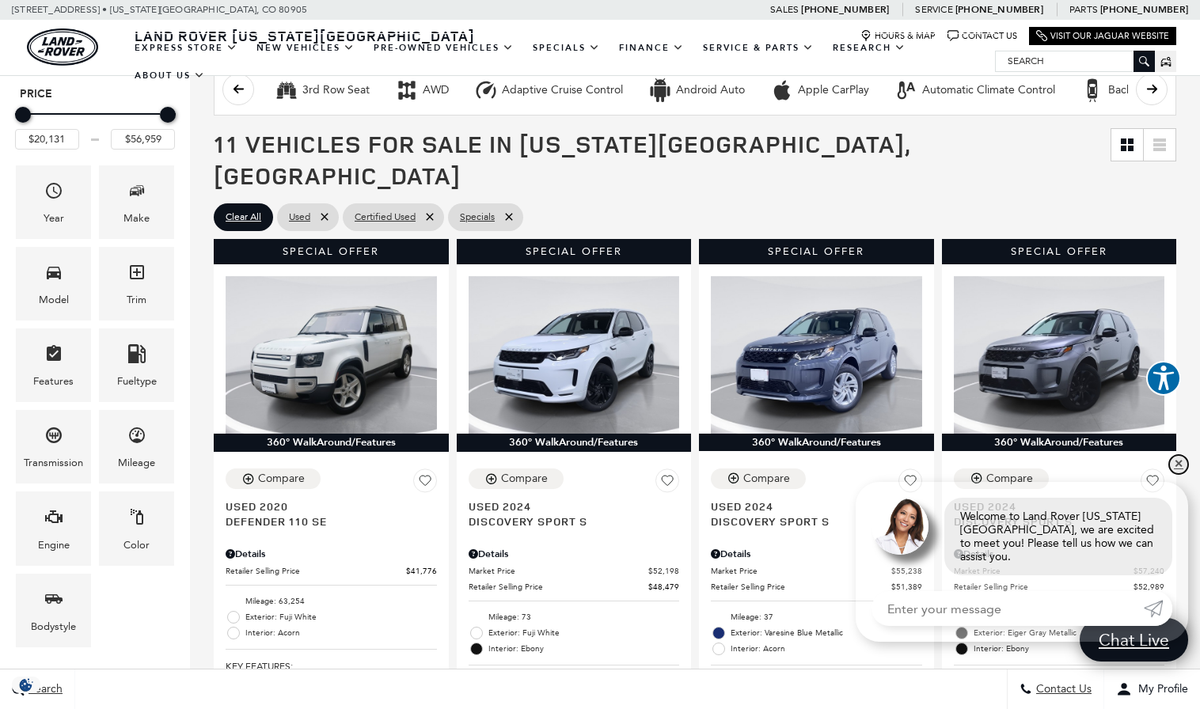
click at [1176, 465] on link "✕" at bounding box center [1178, 464] width 19 height 19
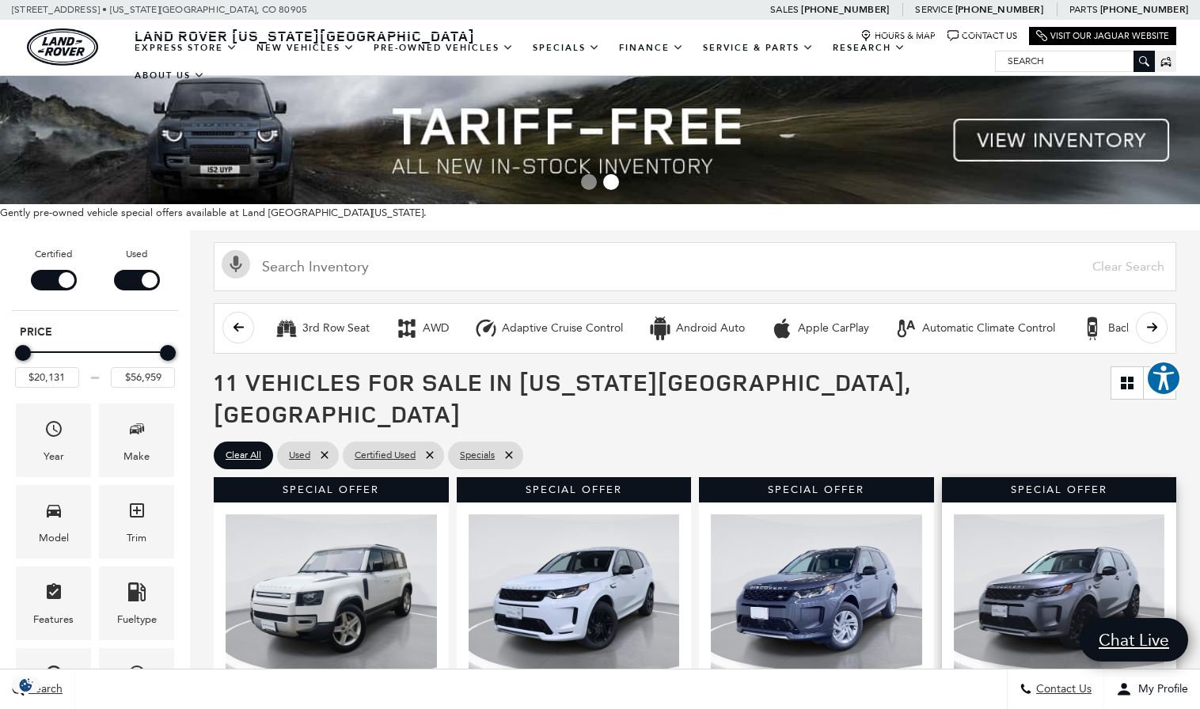
scroll to position [0, 0]
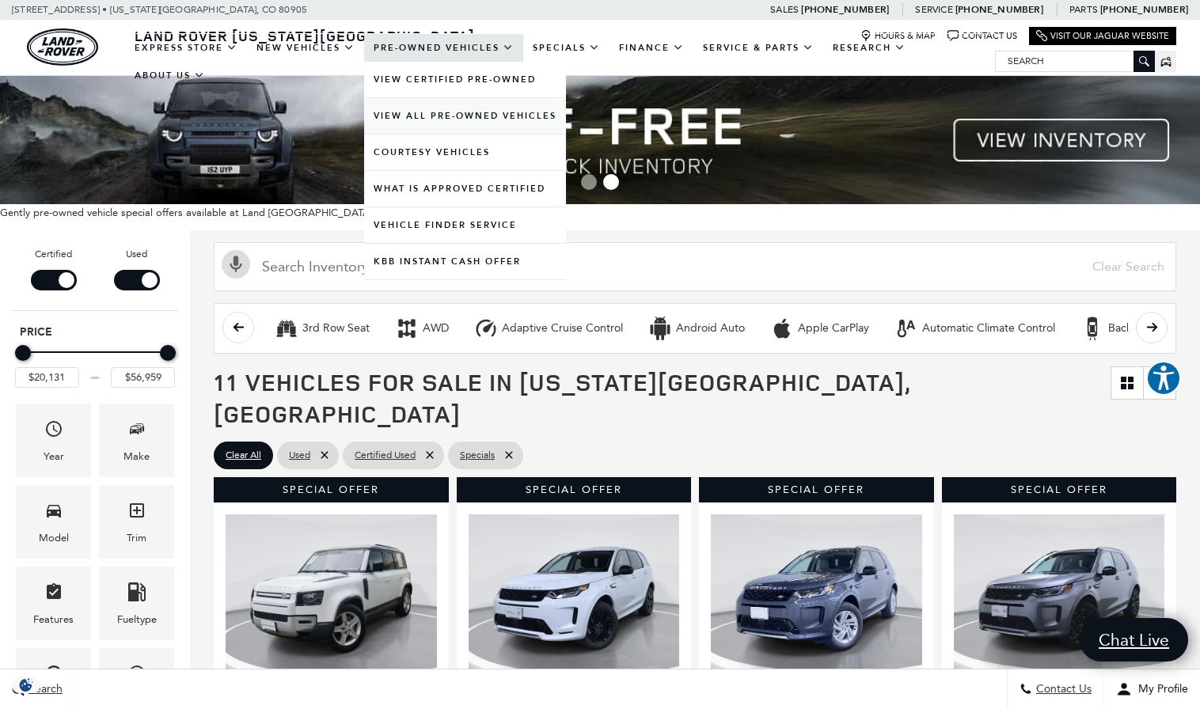
click at [468, 127] on link "View All Pre-Owned Vehicles" at bounding box center [465, 116] width 202 height 36
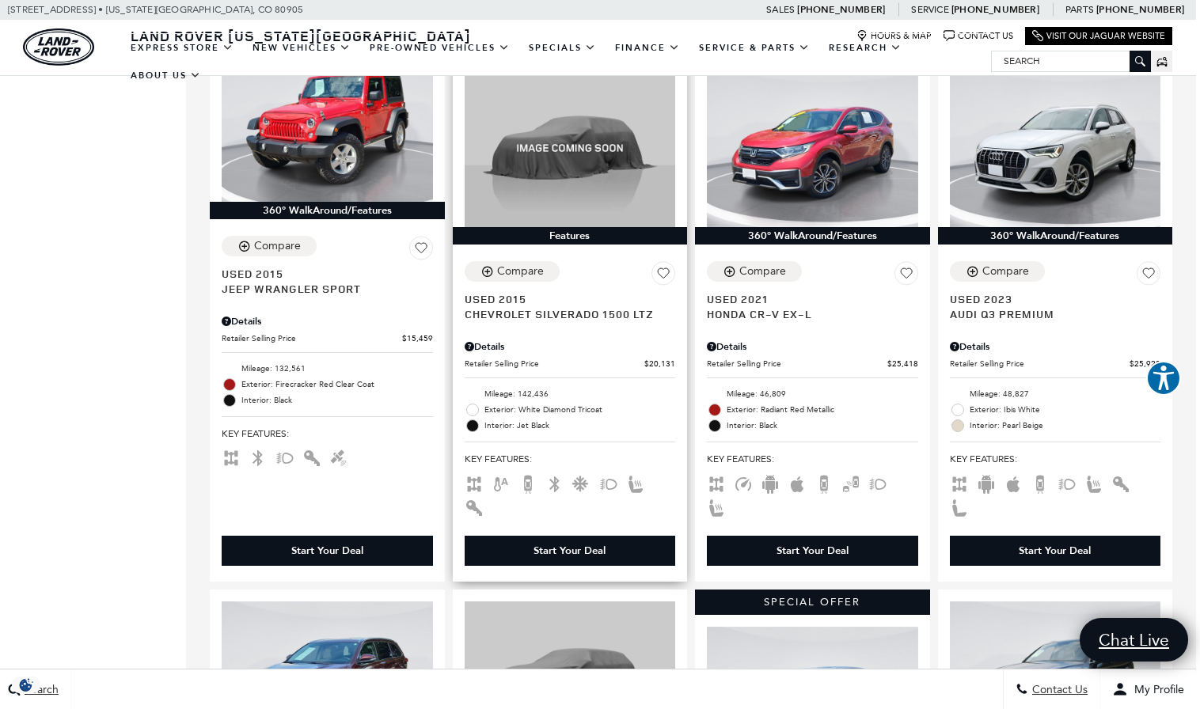
scroll to position [2130, 4]
